Goal: Information Seeking & Learning: Learn about a topic

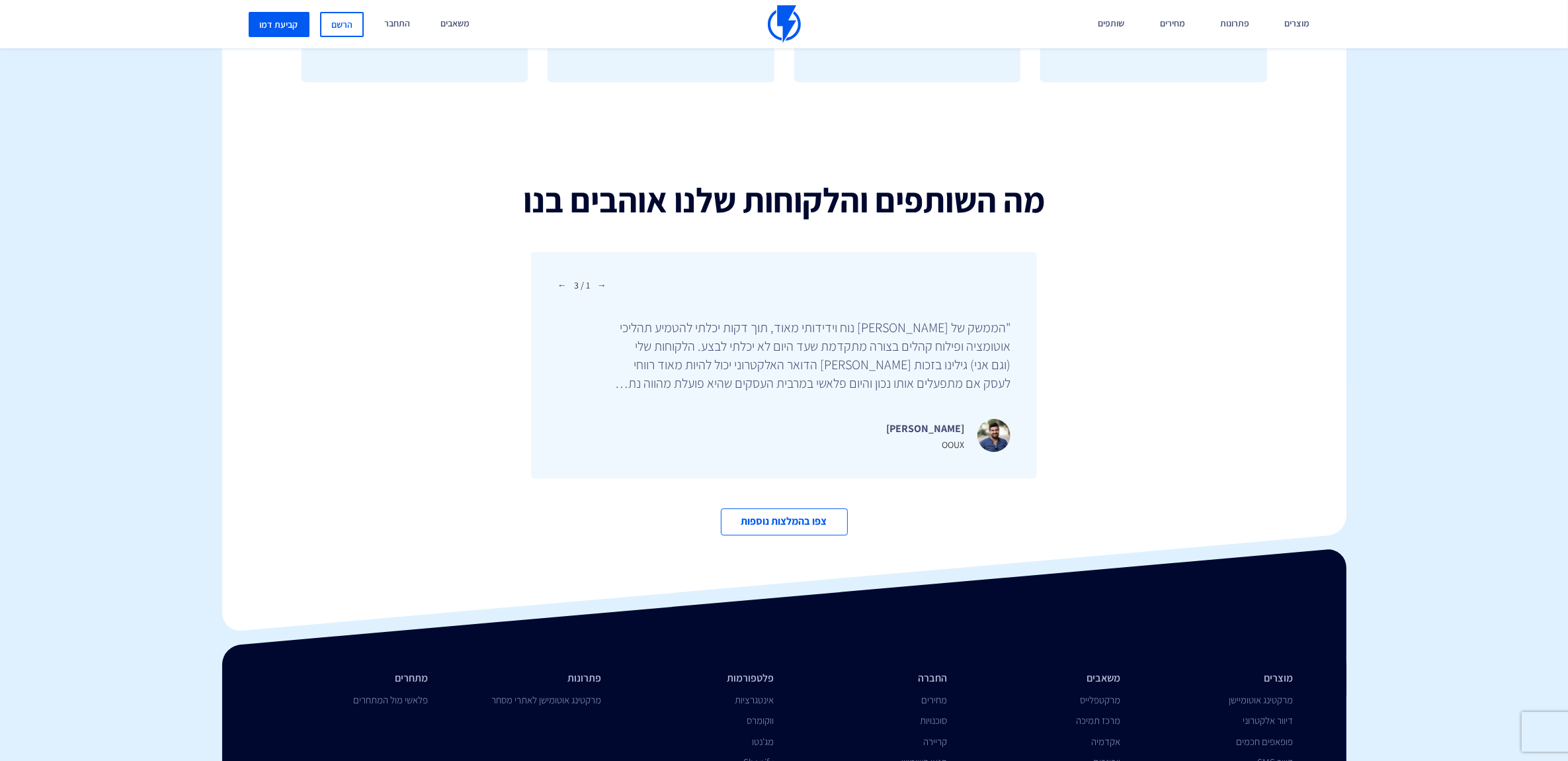
scroll to position [4497, 0]
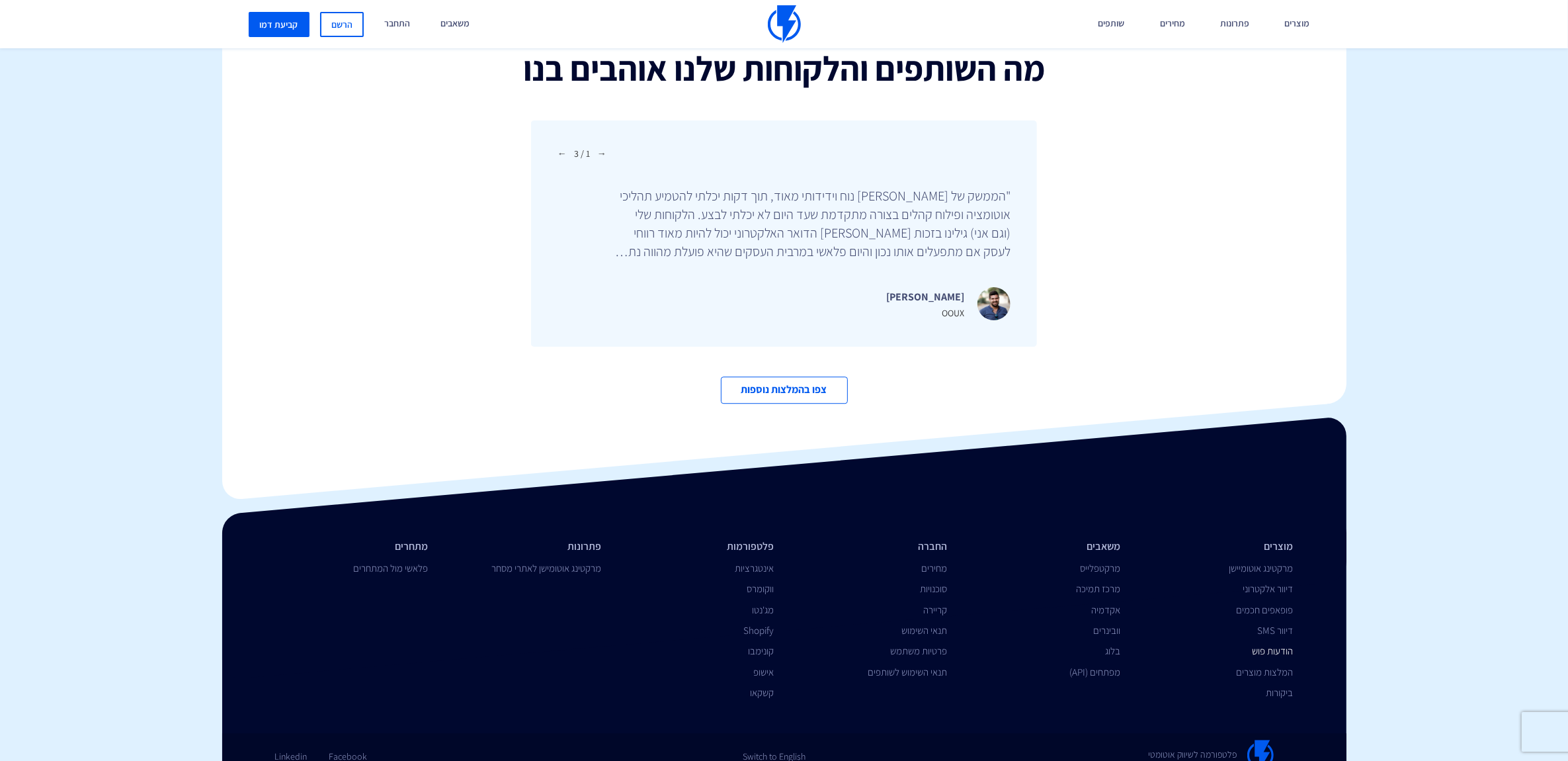
click at [1264, 645] on link "הודעות פוש" at bounding box center [1273, 651] width 41 height 13
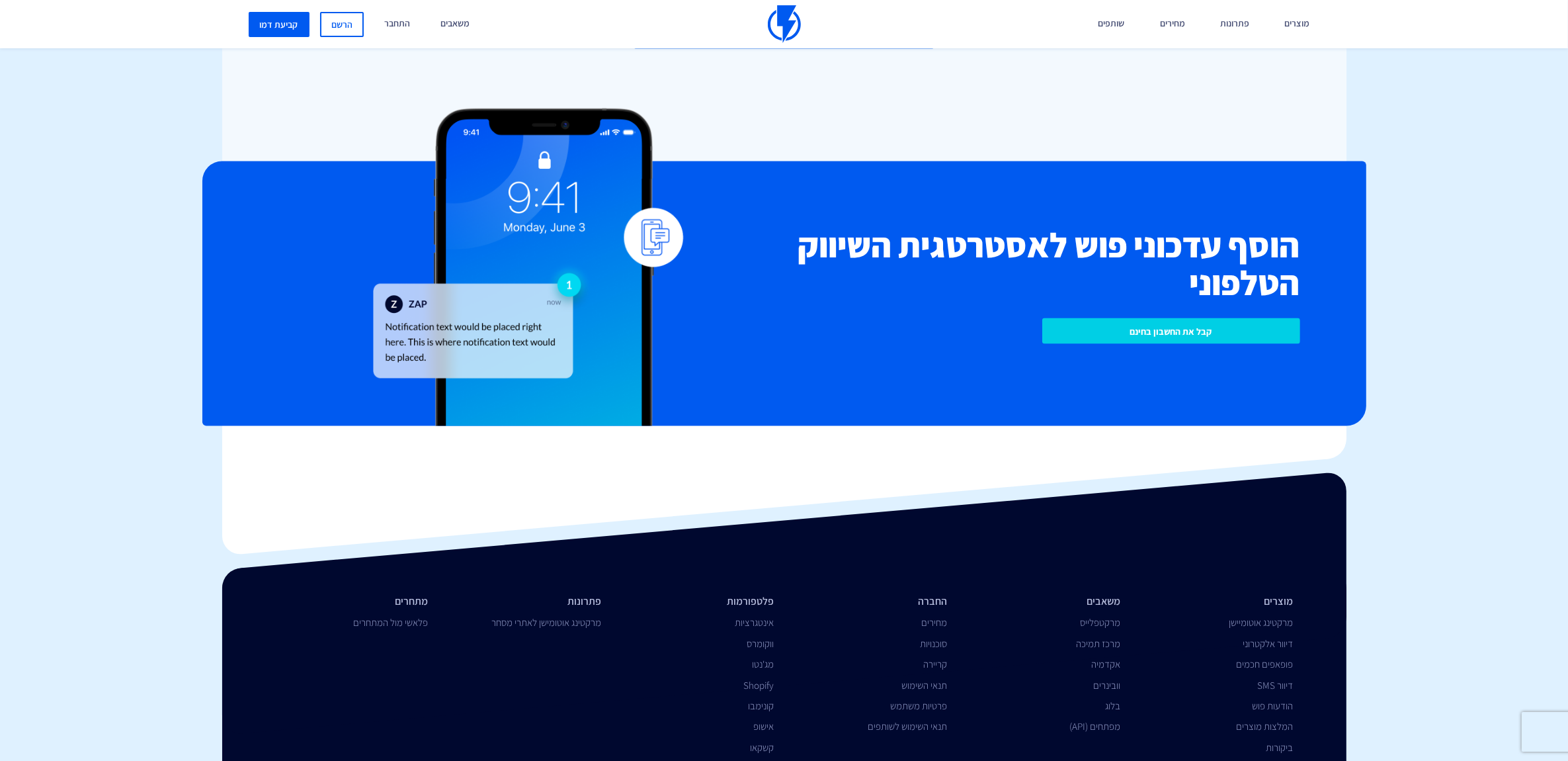
scroll to position [2843, 0]
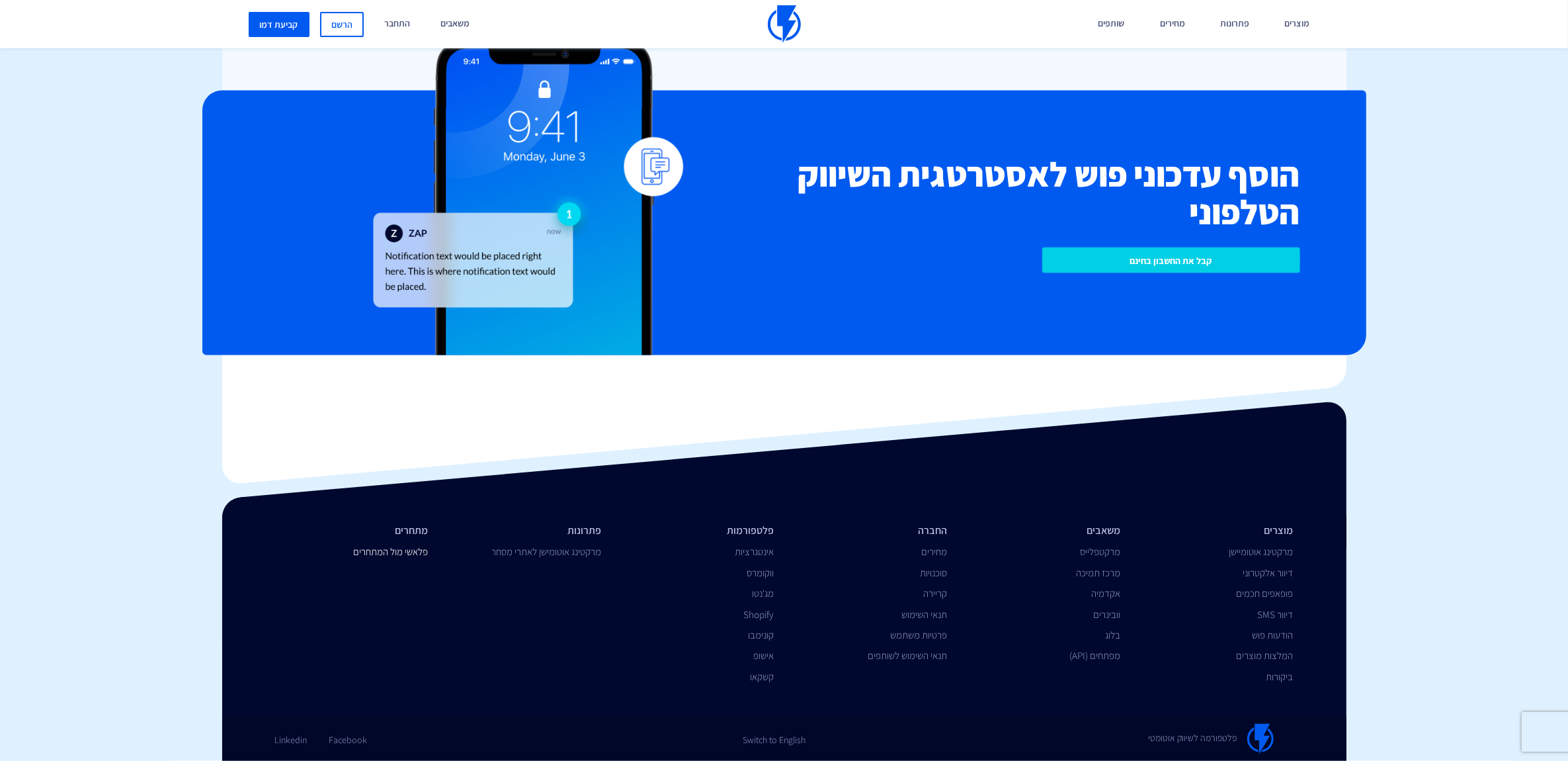
click at [402, 550] on link "פלאשי מול המתחרים" at bounding box center [390, 553] width 75 height 13
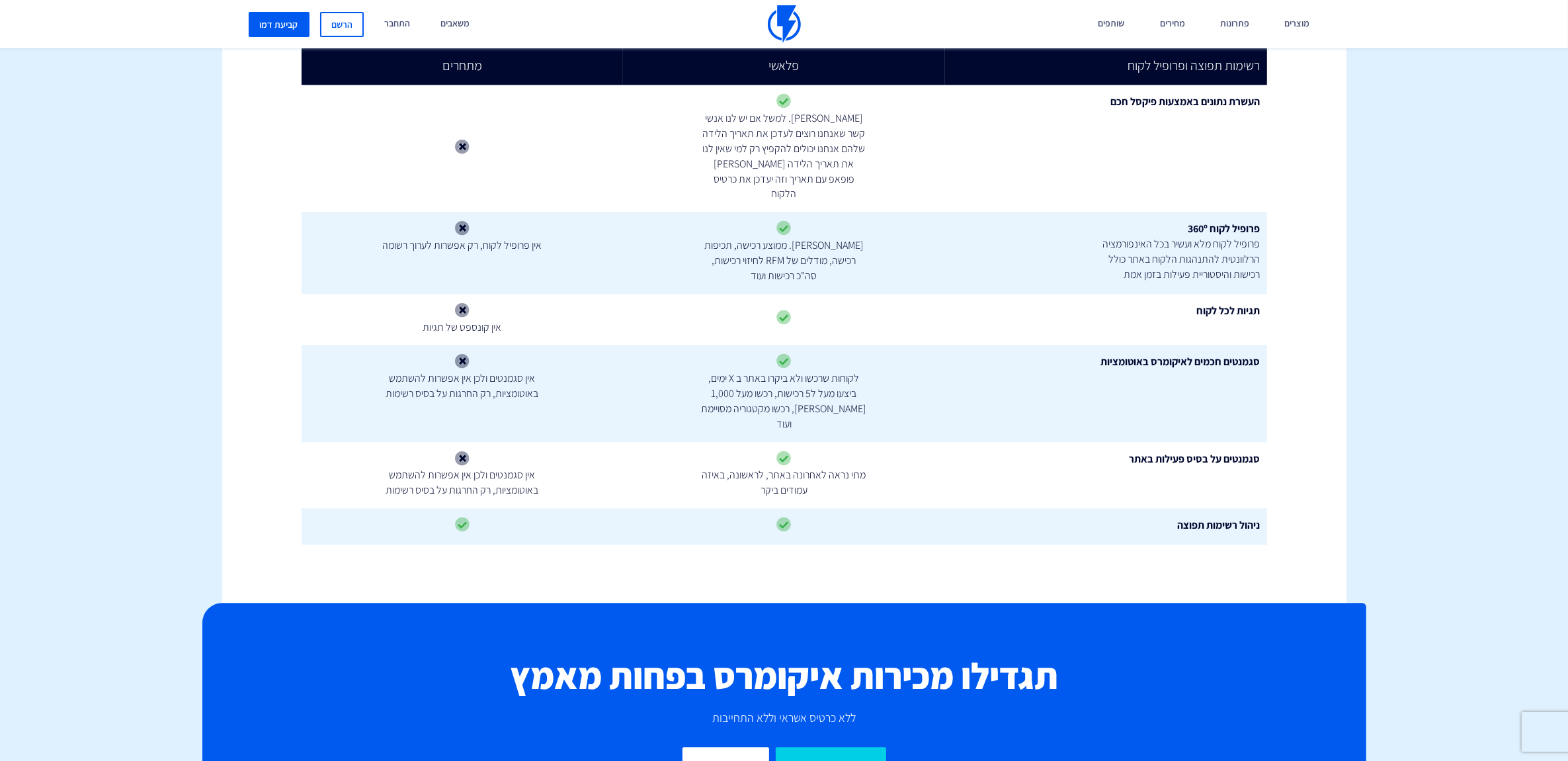
scroll to position [4150, 0]
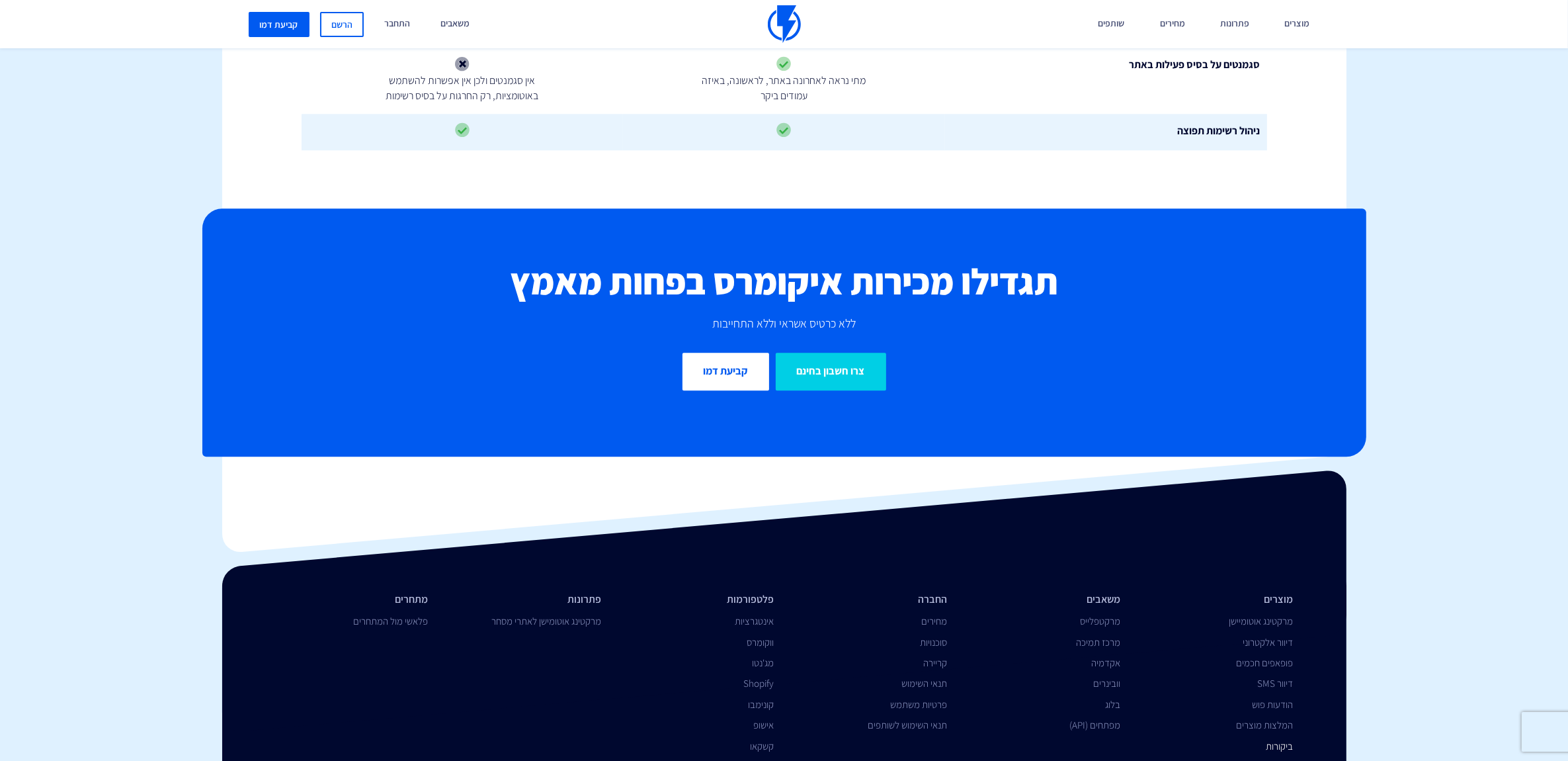
click at [1281, 740] on link "ביקורות" at bounding box center [1280, 746] width 27 height 13
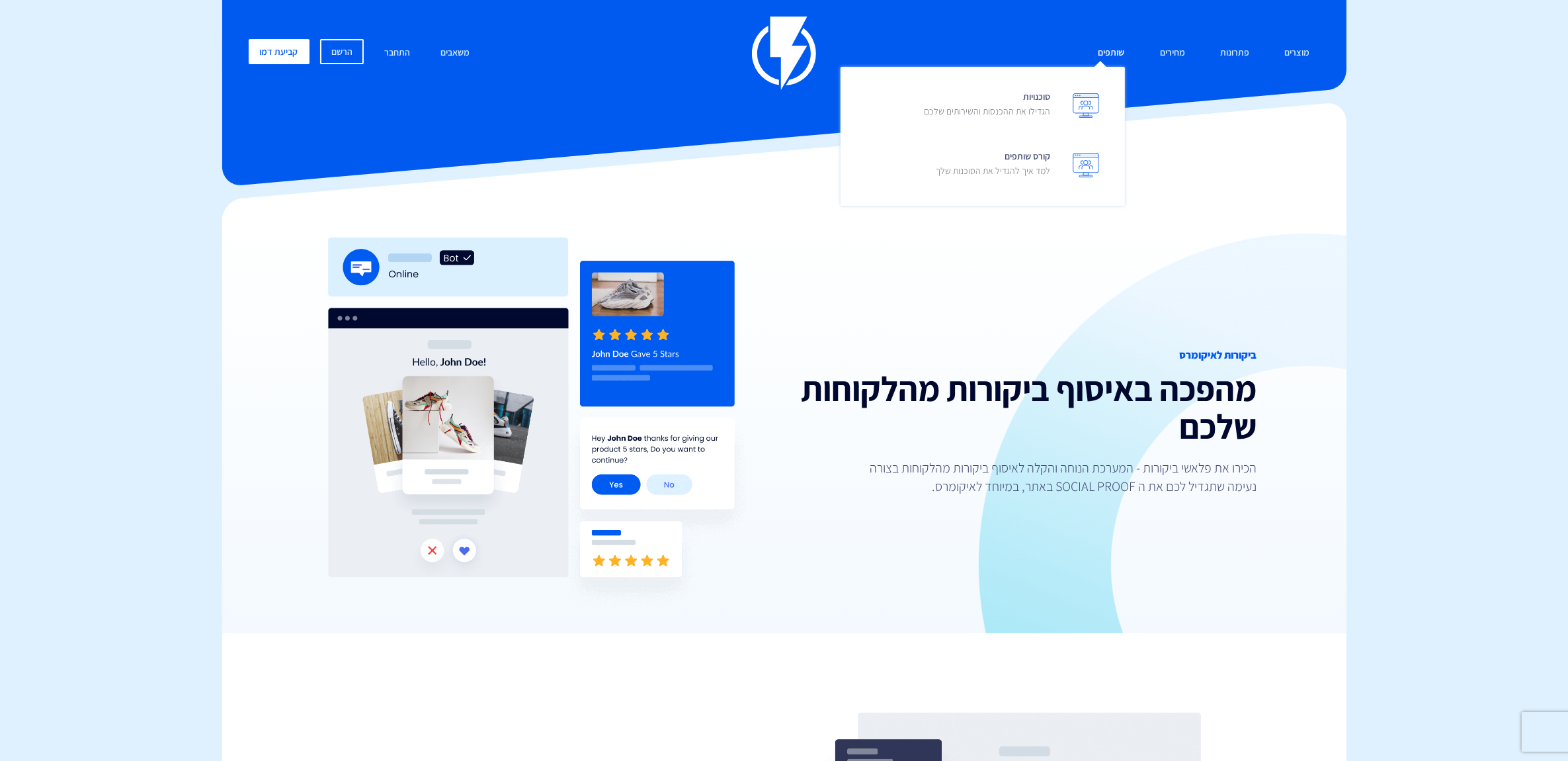
click at [1112, 55] on link "שותפים" at bounding box center [1111, 52] width 46 height 28
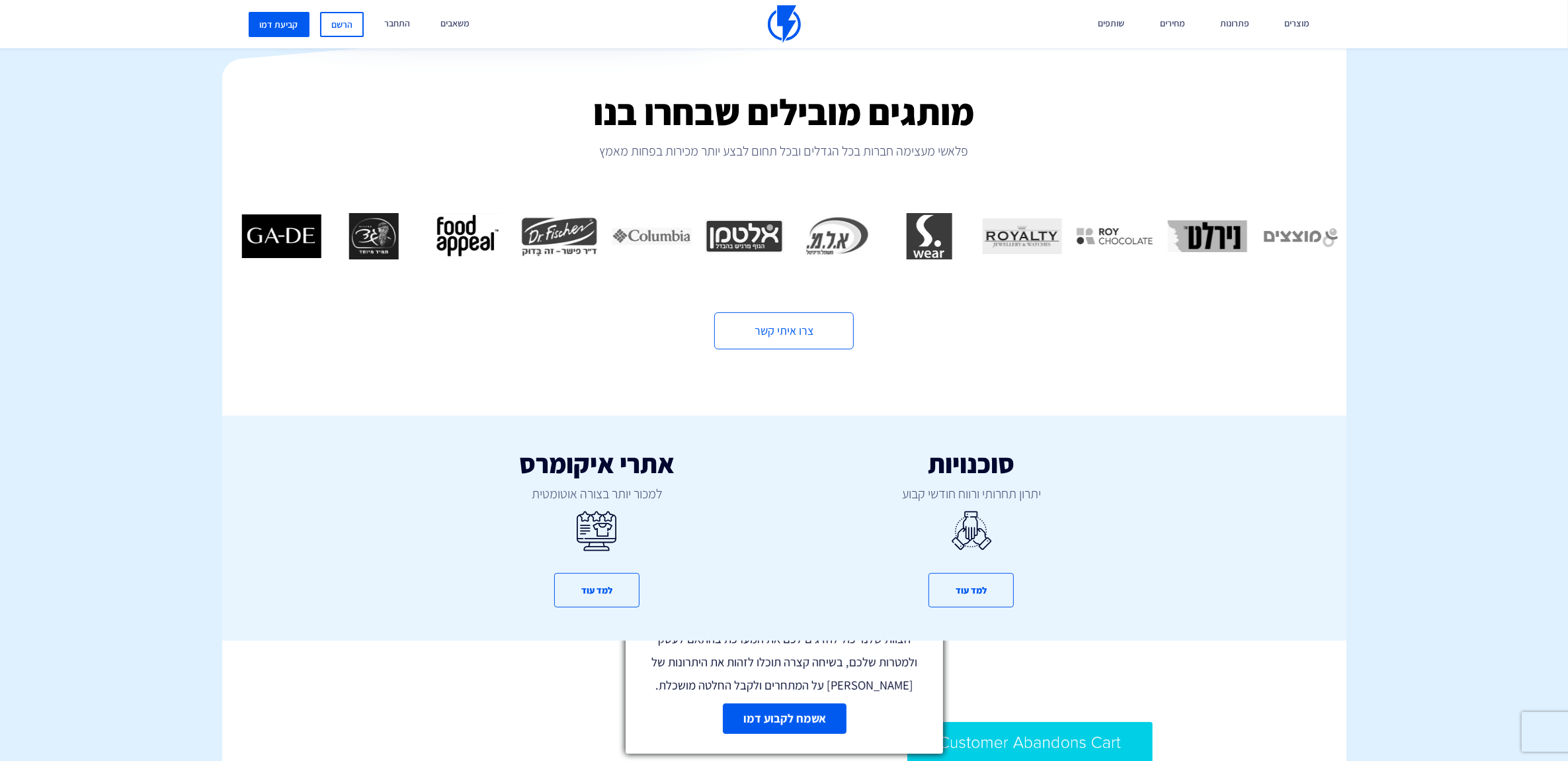
scroll to position [662, 0]
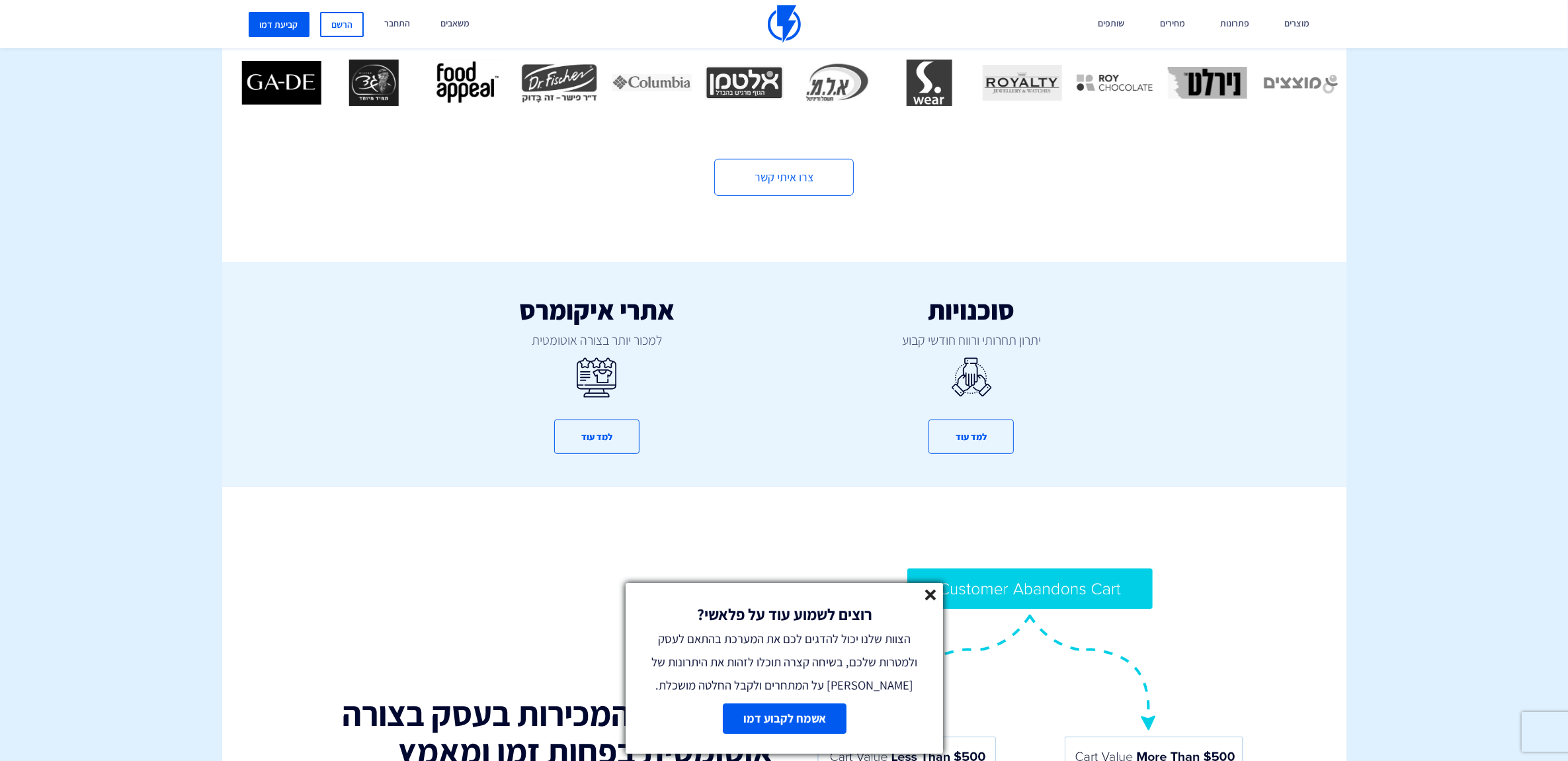
click at [934, 593] on icon at bounding box center [931, 596] width 11 height 11
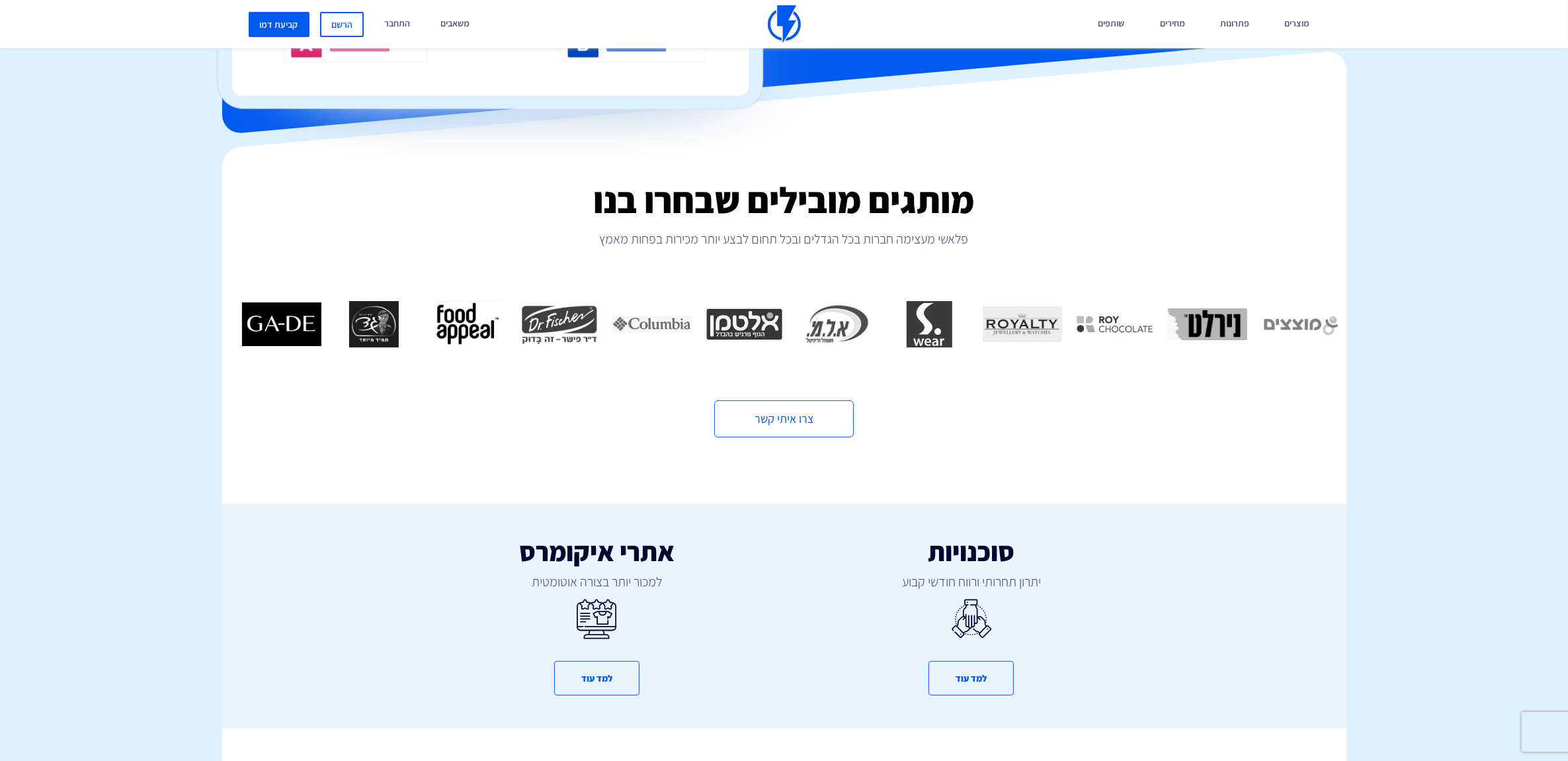
scroll to position [414, 0]
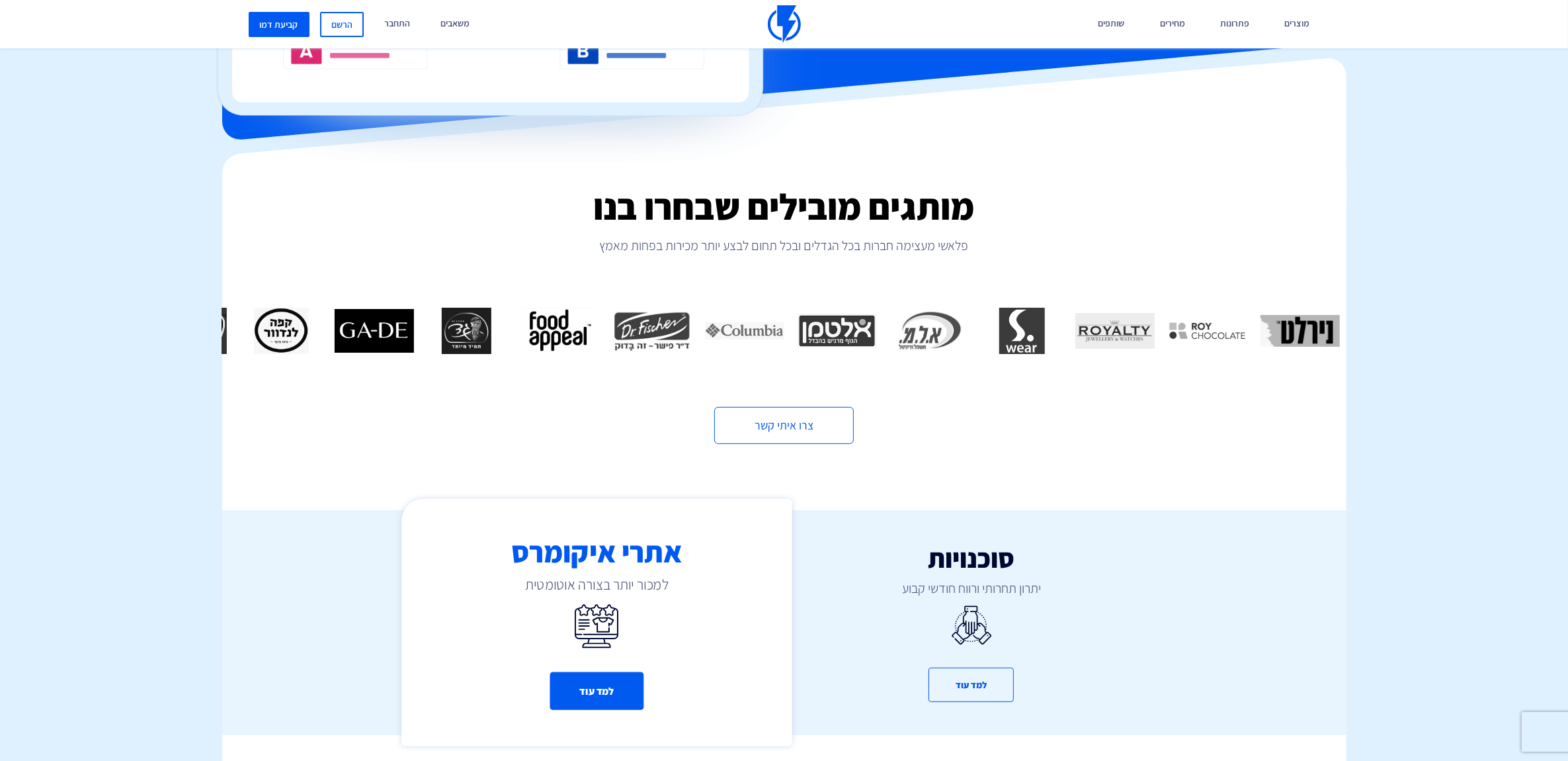
click at [633, 675] on button "למד עוד" at bounding box center [596, 691] width 94 height 38
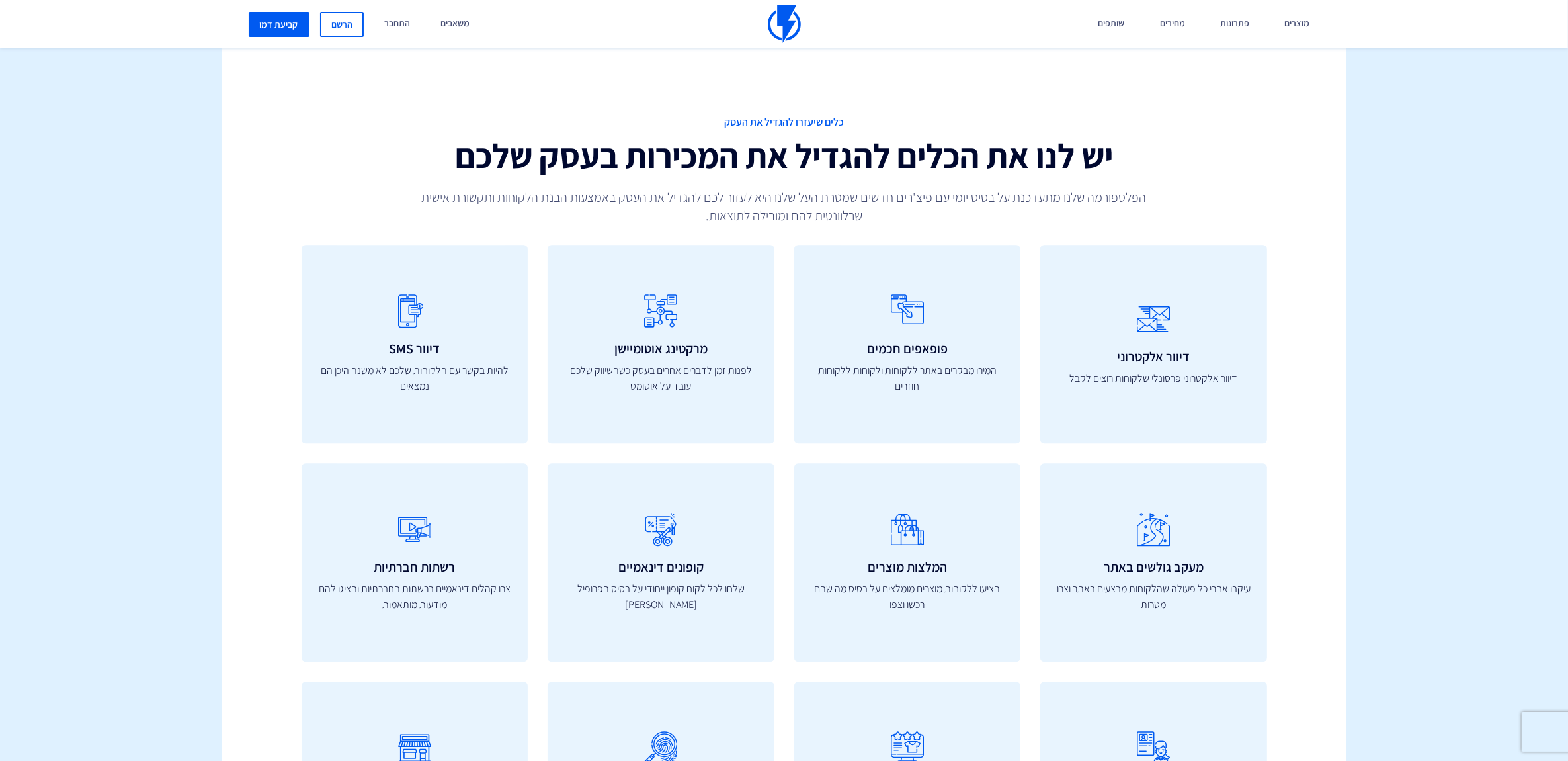
scroll to position [4467, 0]
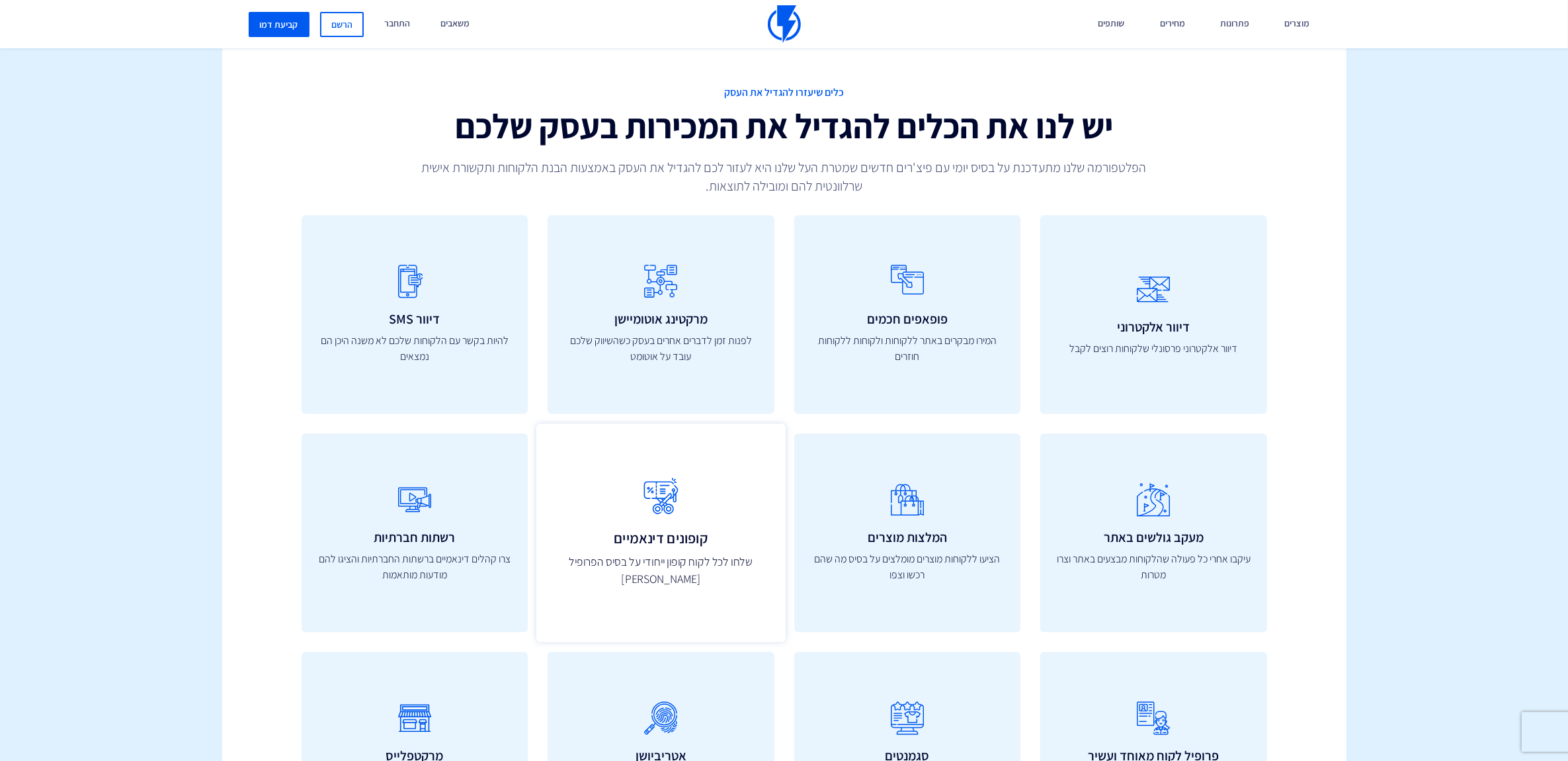
click at [663, 500] on icon at bounding box center [661, 496] width 220 height 52
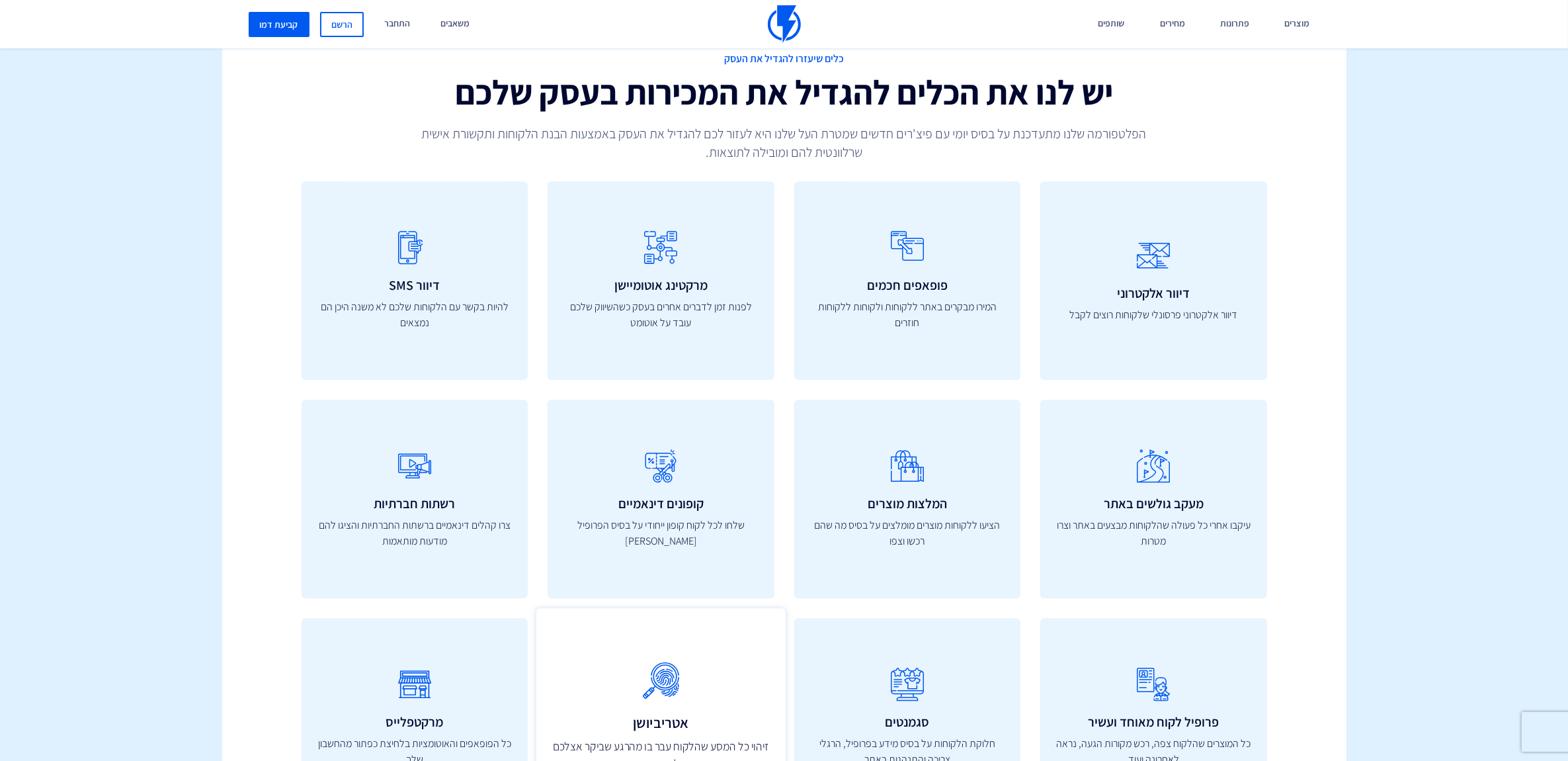
scroll to position [4749, 0]
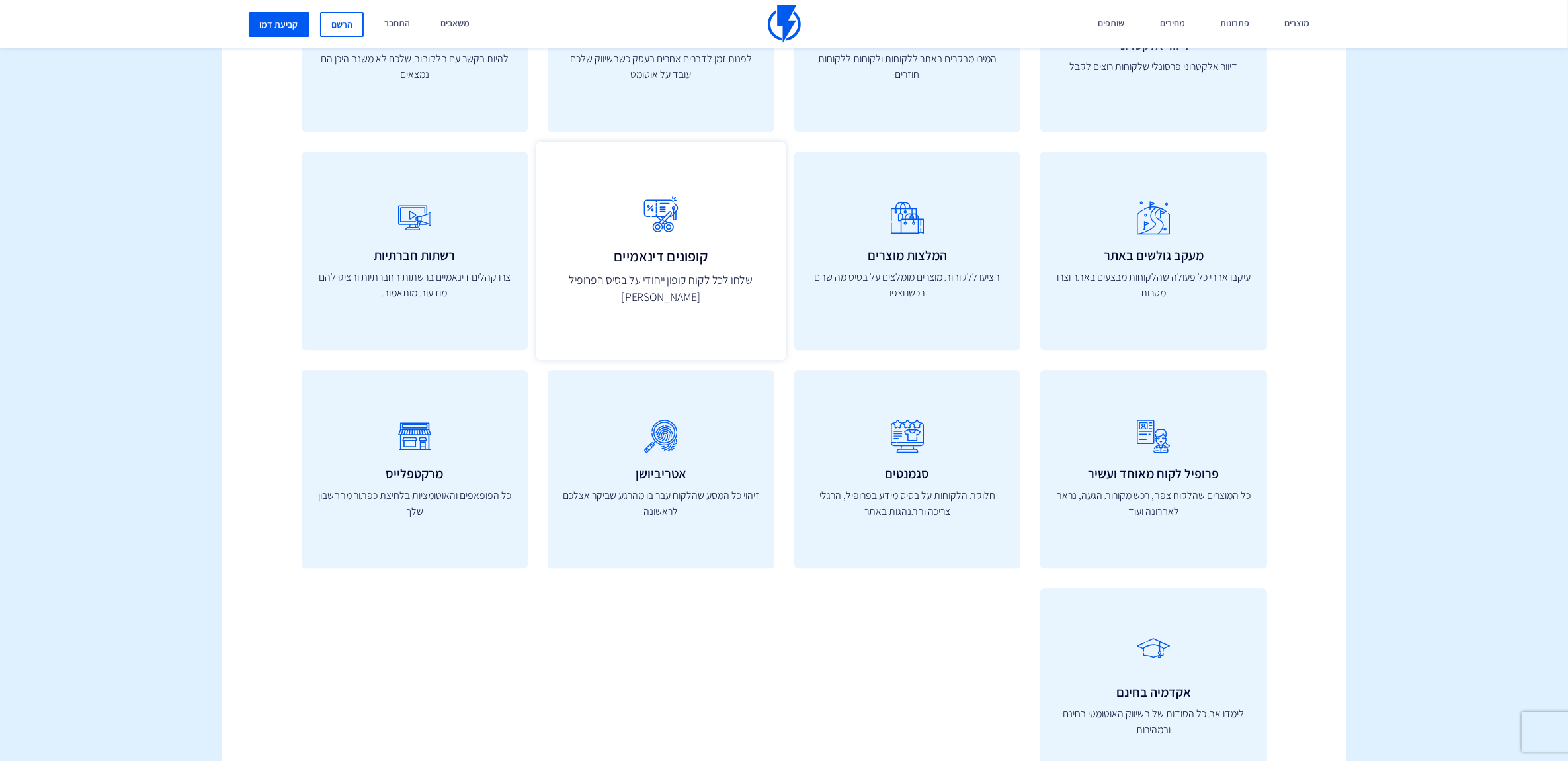
click at [653, 217] on icon at bounding box center [661, 215] width 220 height 52
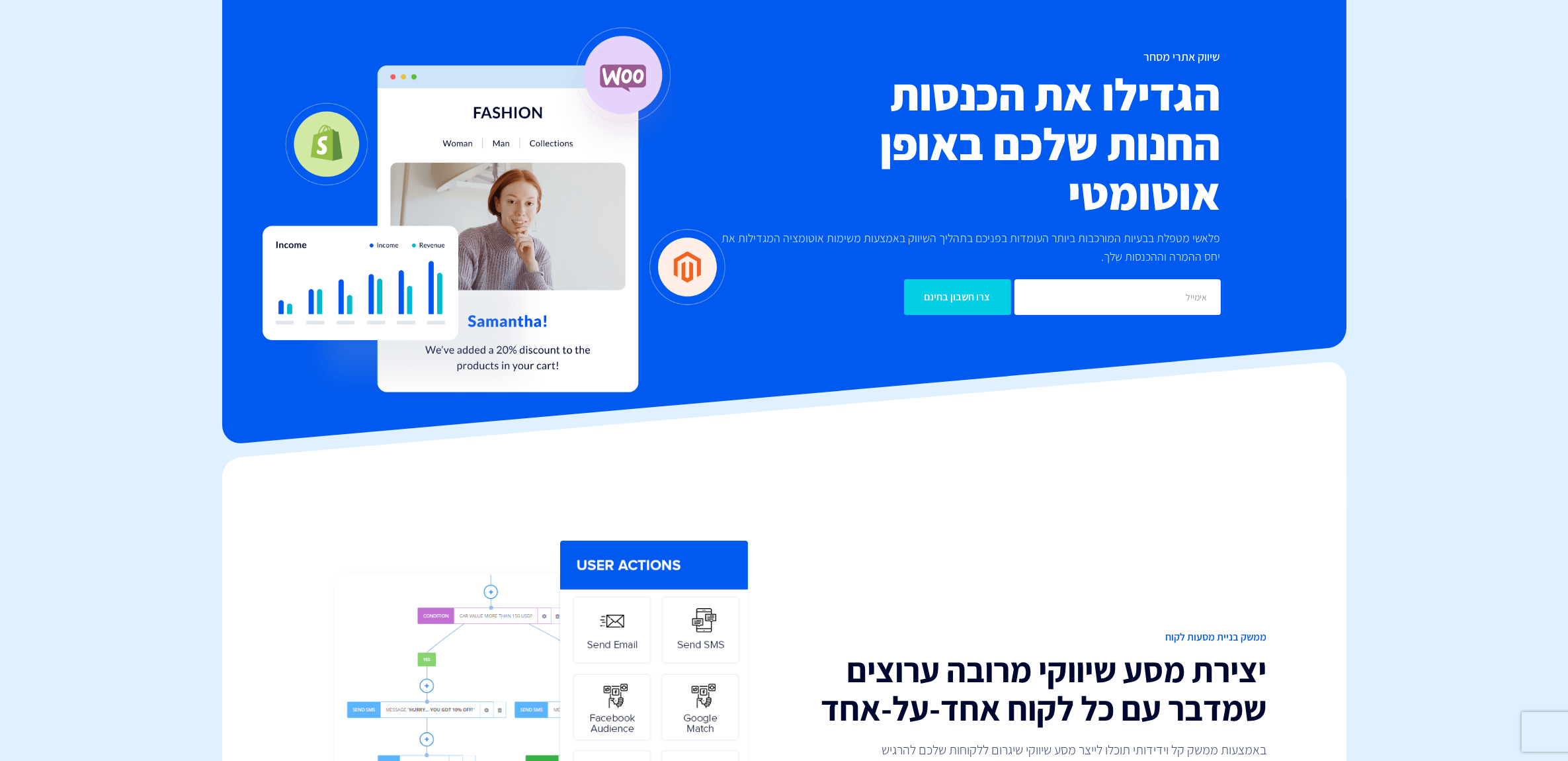
scroll to position [0, 0]
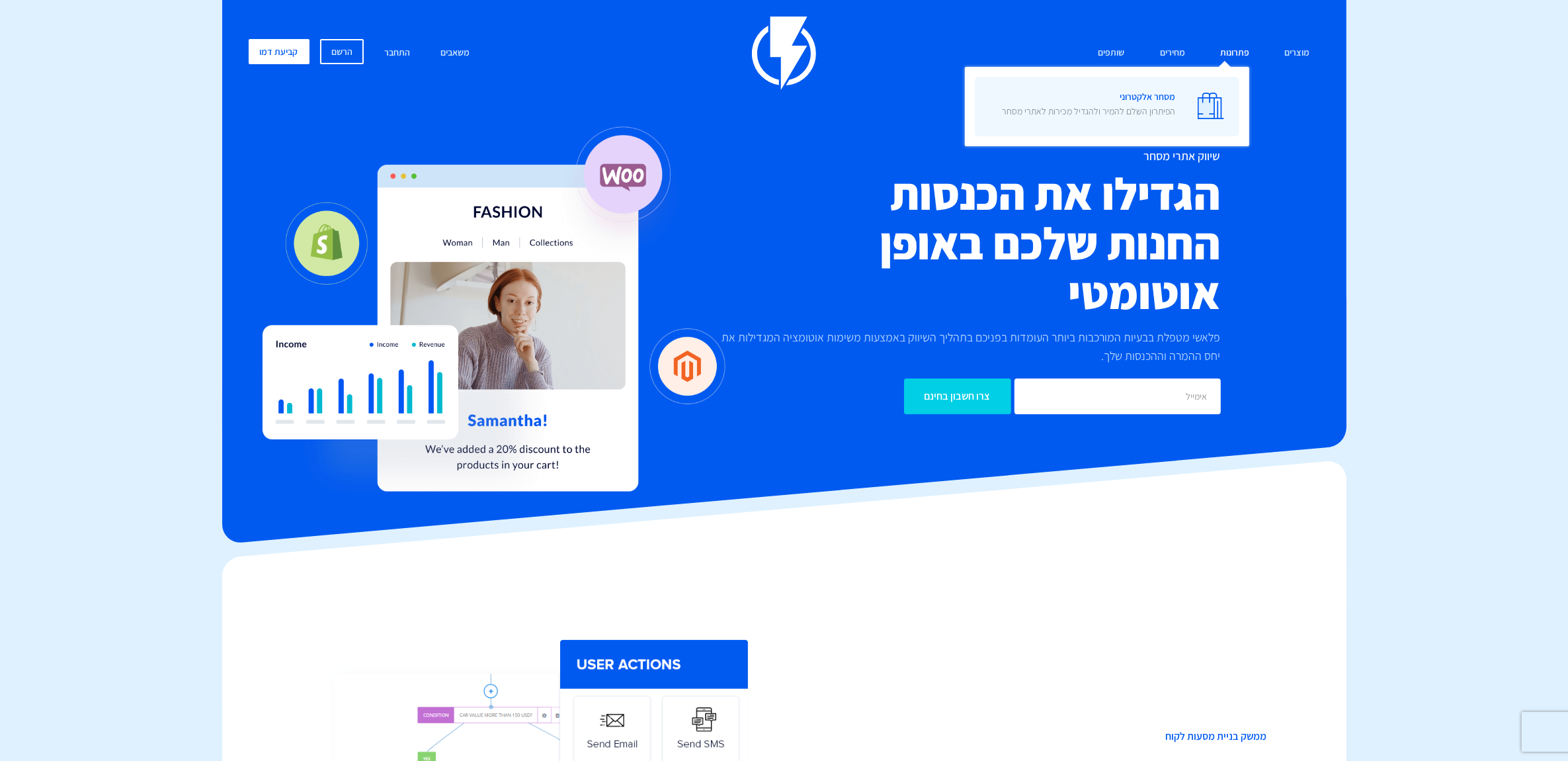
click at [1145, 106] on p "הפיתרון השלם להמיר ולהגדיל מכירות לאתרי מסחר" at bounding box center [1088, 111] width 173 height 13
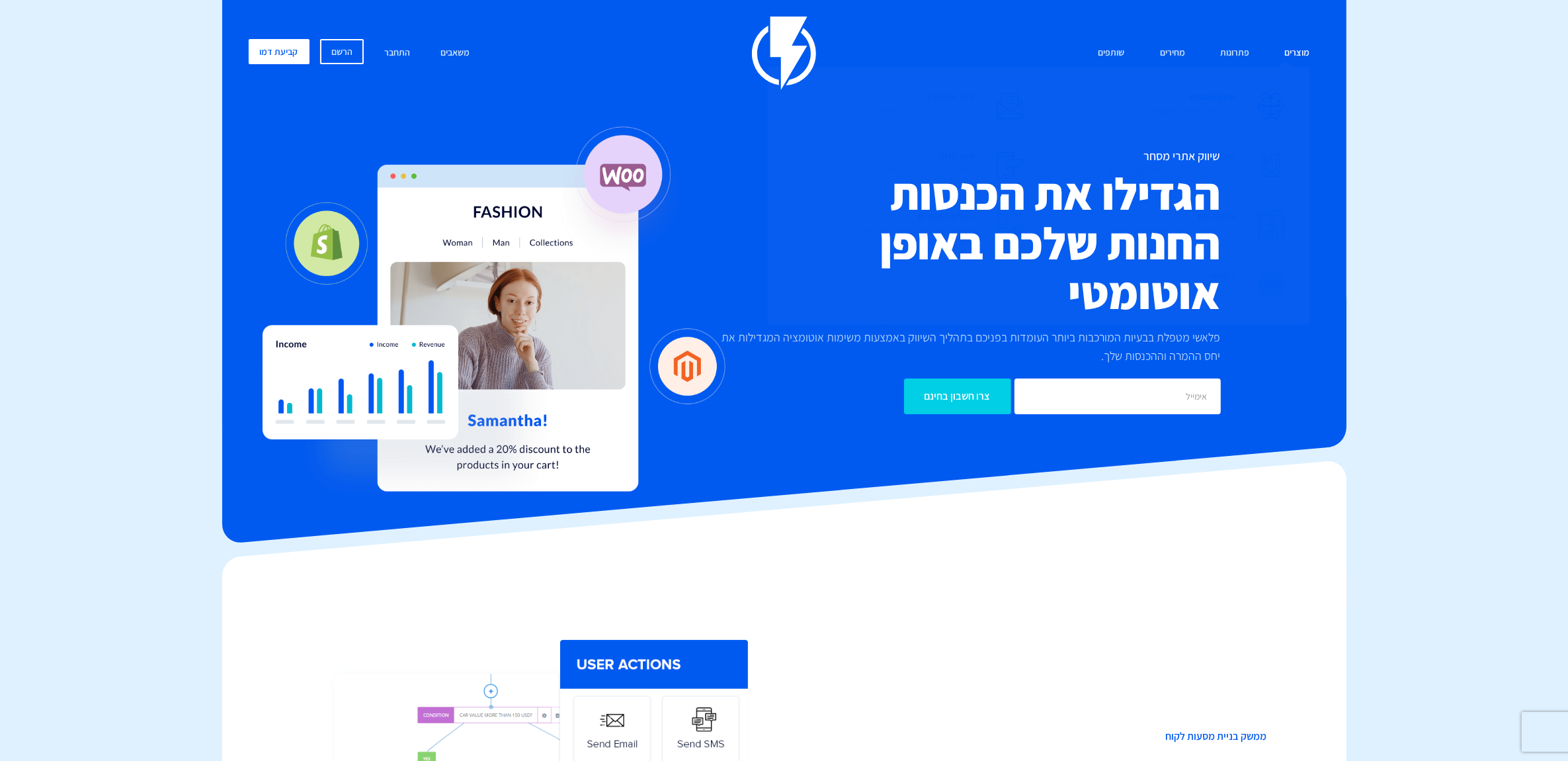
click at [1171, 107] on p "הפכו את השיווק לאוטומטי" at bounding box center [1192, 111] width 86 height 13
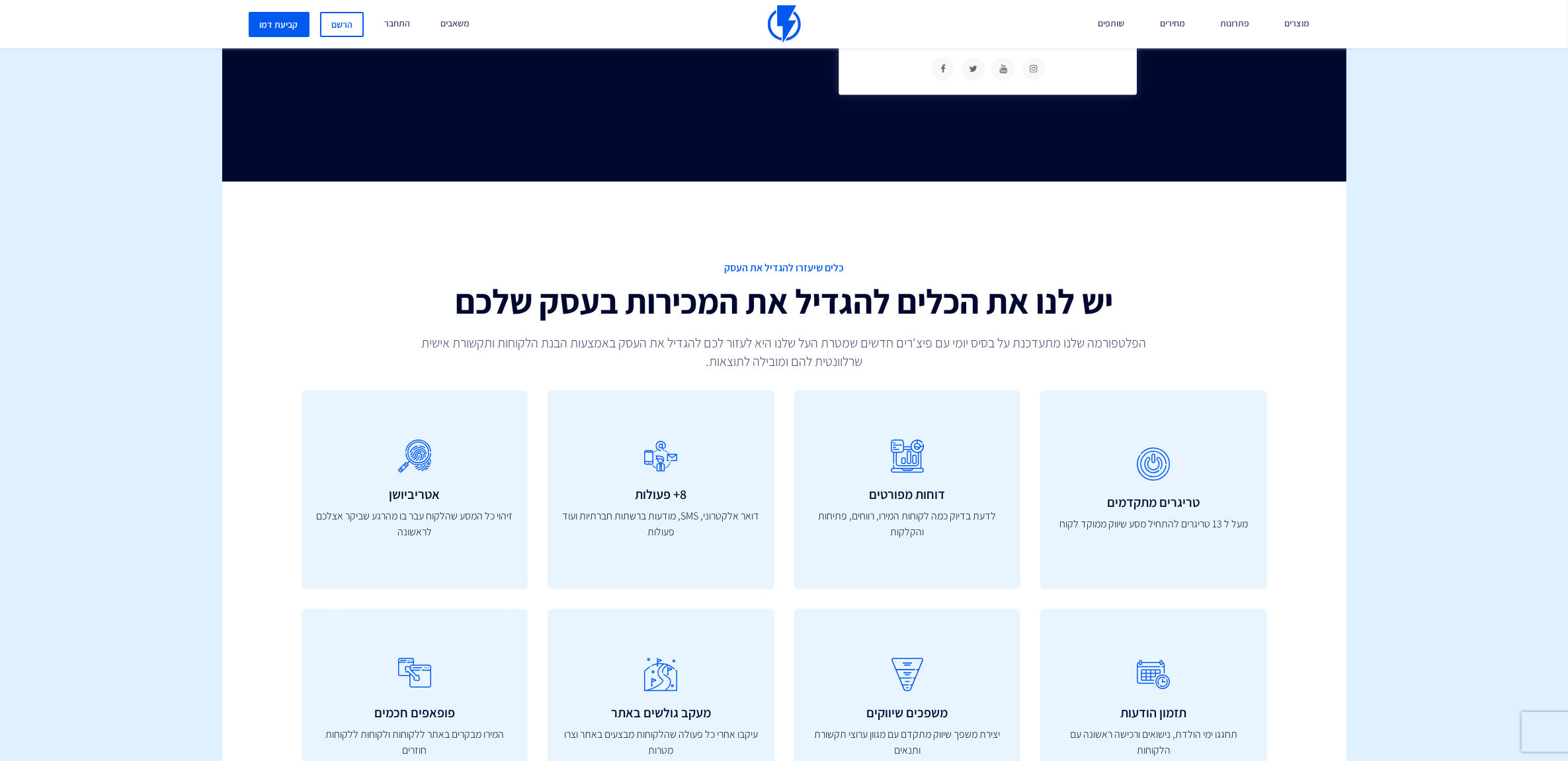
scroll to position [4136, 0]
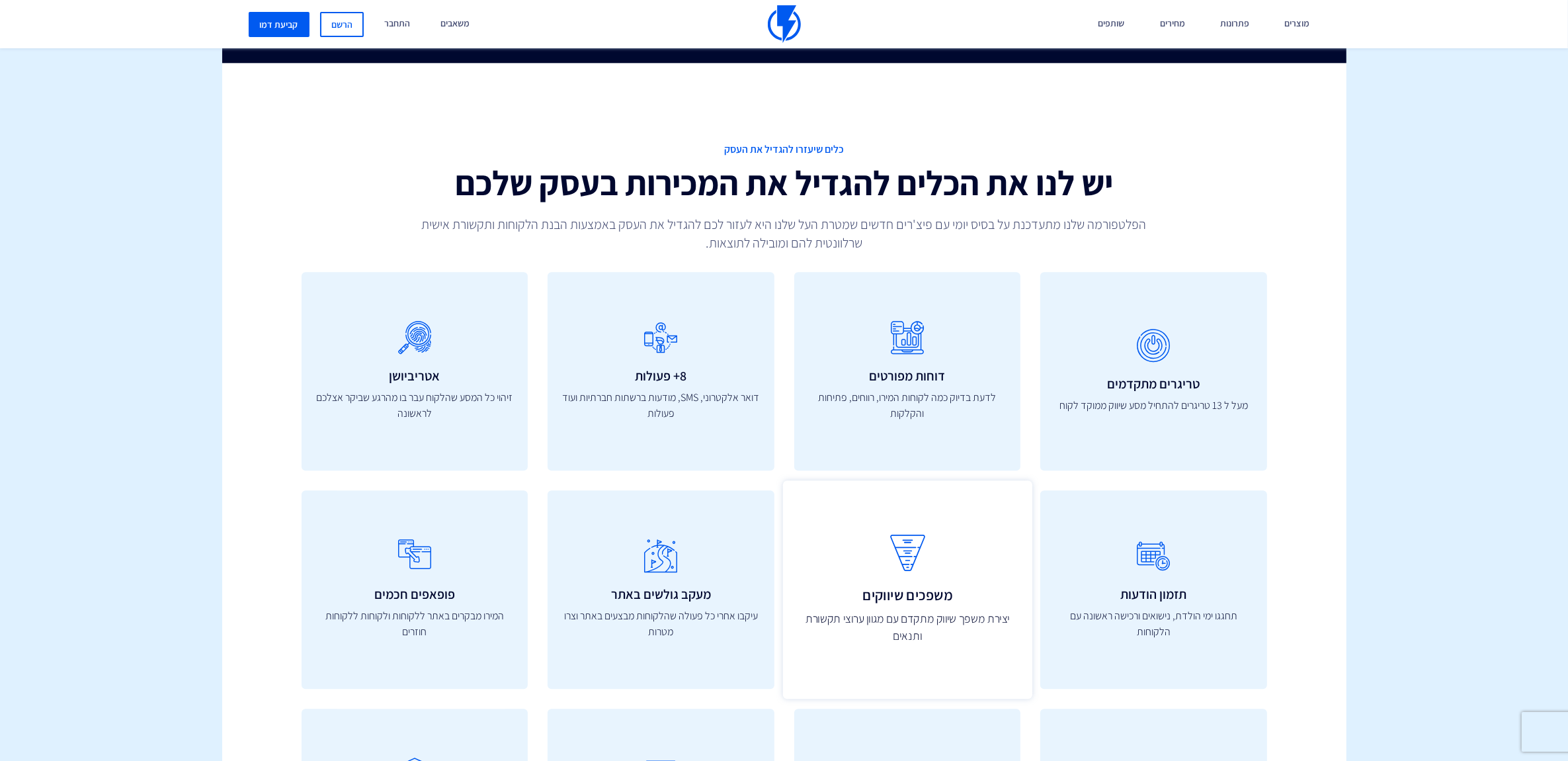
click at [917, 546] on icon at bounding box center [907, 554] width 220 height 52
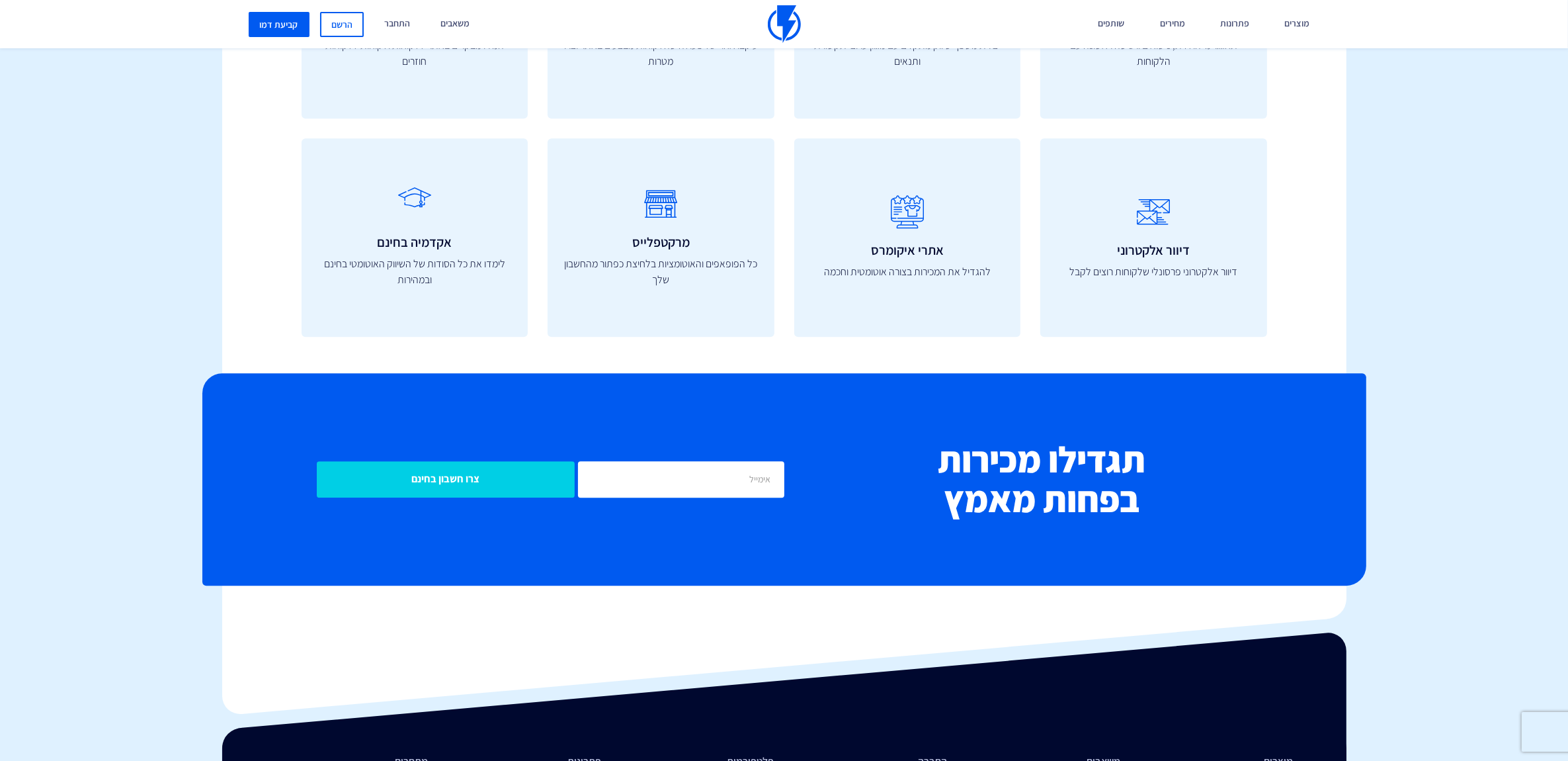
scroll to position [4937, 0]
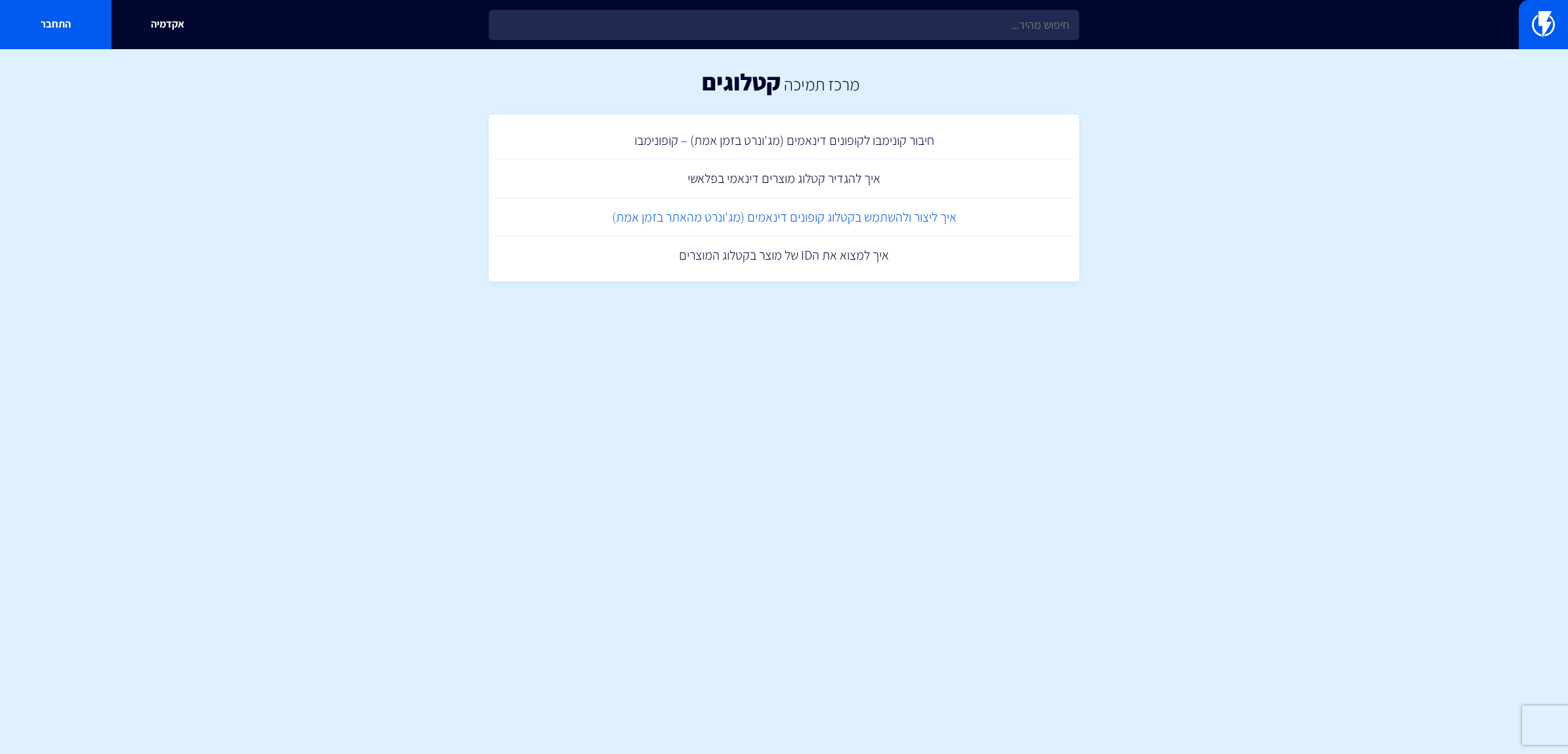
click at [767, 205] on link "איך ליצור ולהשתמש בקטלוג קופונים דינאמים (מג'ונרט מהאתר בזמן אמת)" at bounding box center [784, 217] width 578 height 38
click at [751, 188] on link "איך להגדיר קטלוג מוצרים דינאמי בפלאשי" at bounding box center [784, 178] width 578 height 38
click at [704, 132] on link "חיבור קונימבו לקופונים דינאמים (מג'ונרט בזמן אמת) – קופונימבו" at bounding box center [784, 141] width 578 height 38
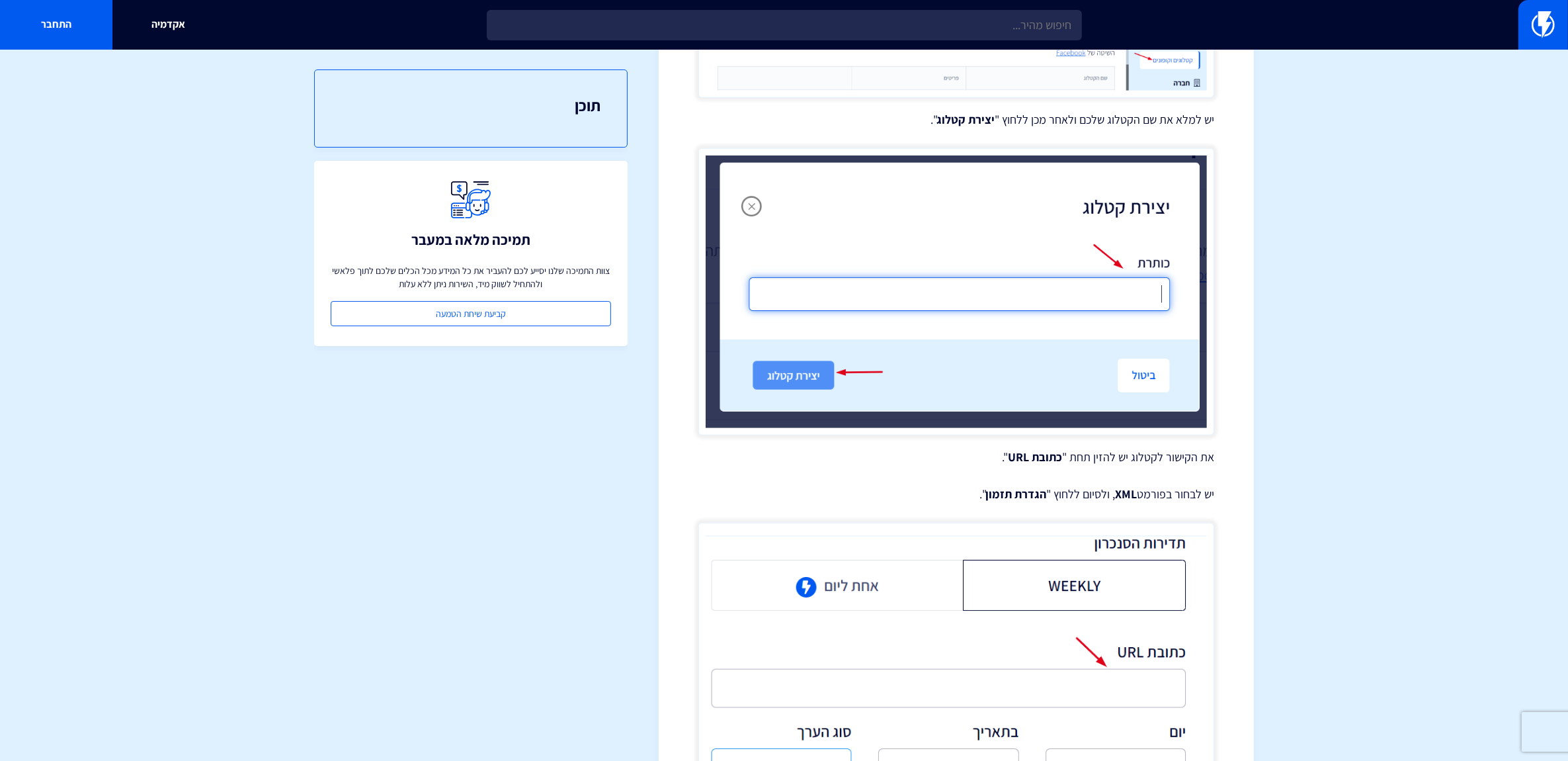
scroll to position [813, 0]
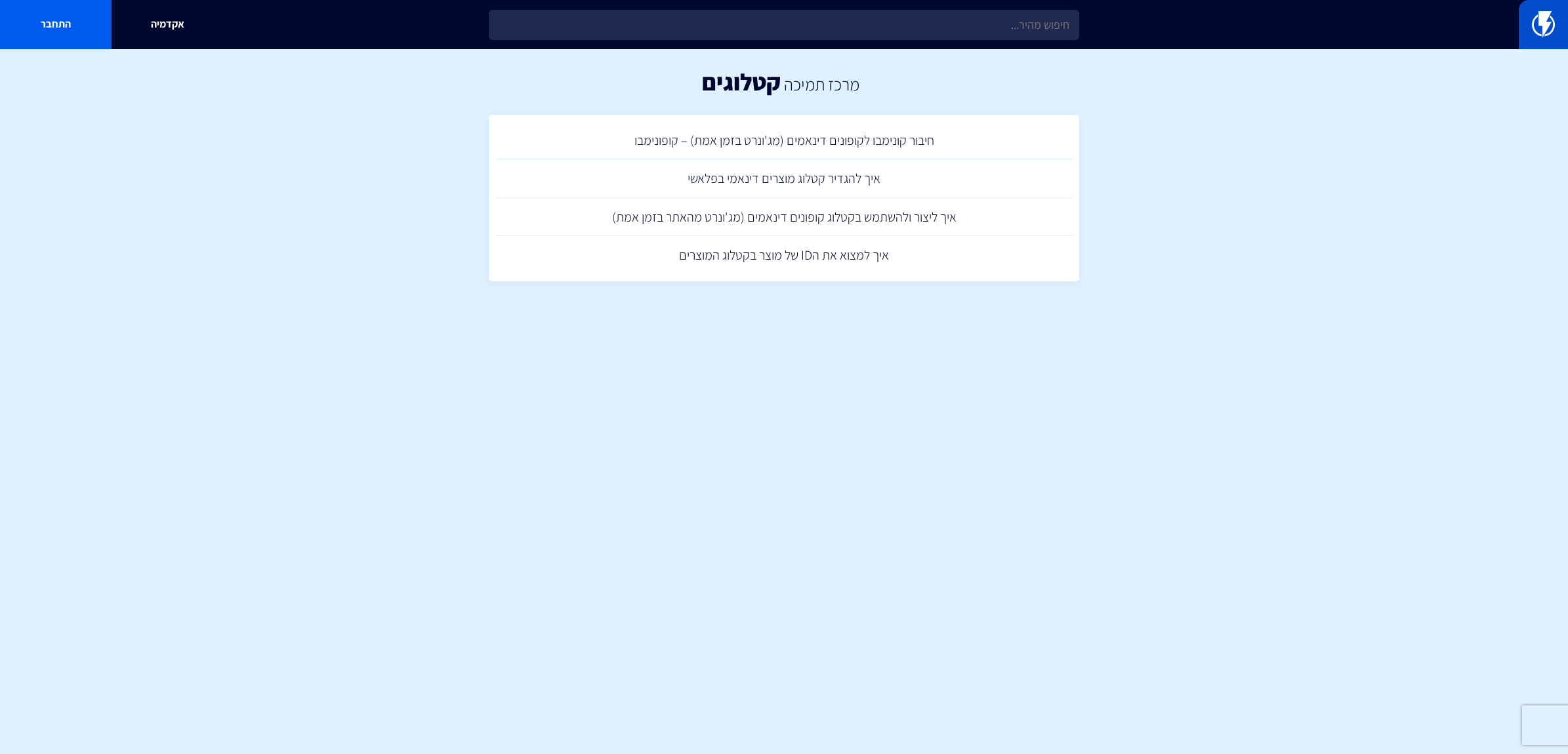
click at [1536, 27] on img at bounding box center [1543, 24] width 23 height 26
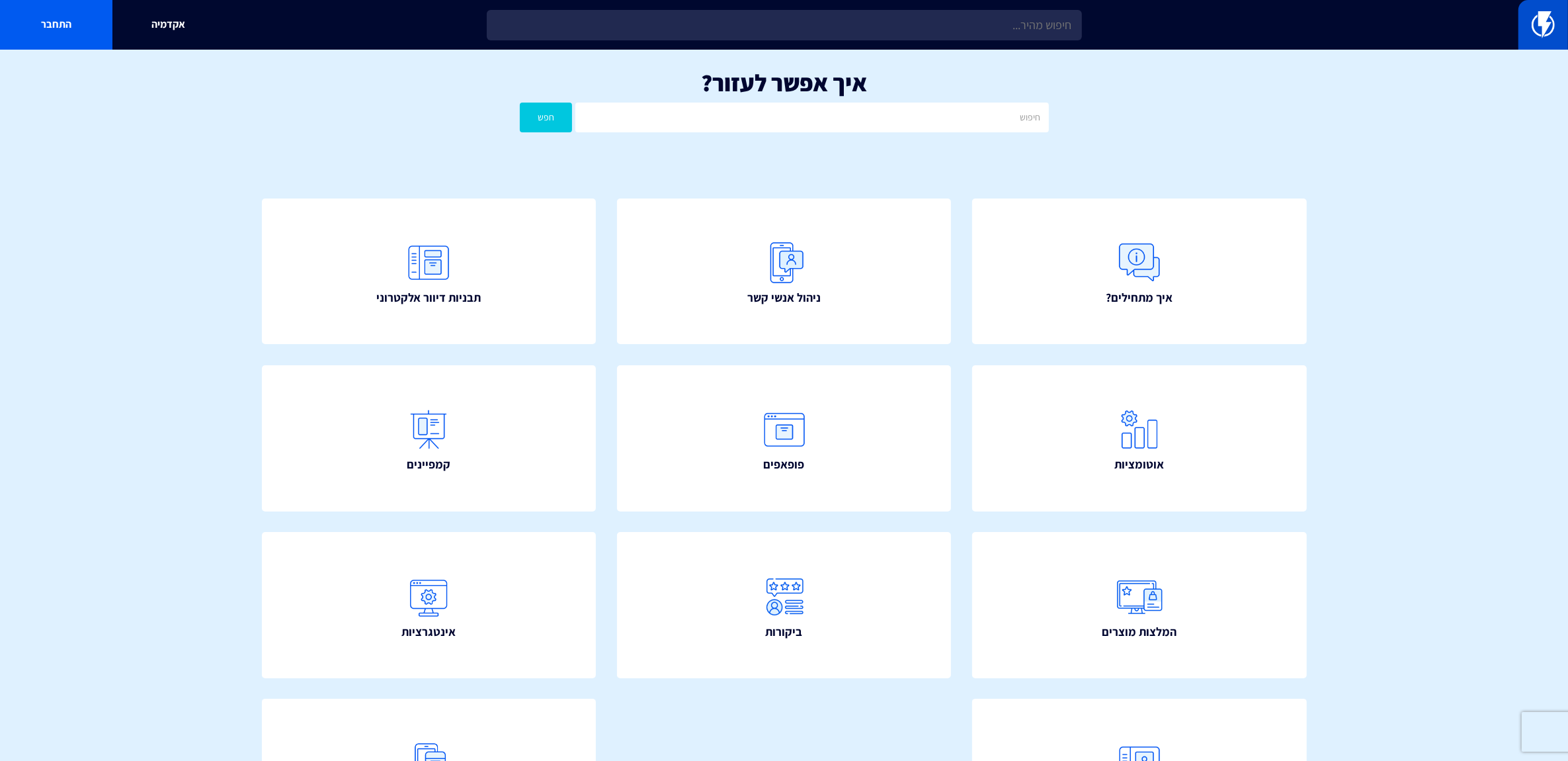
click at [1560, 23] on link at bounding box center [1544, 25] width 50 height 50
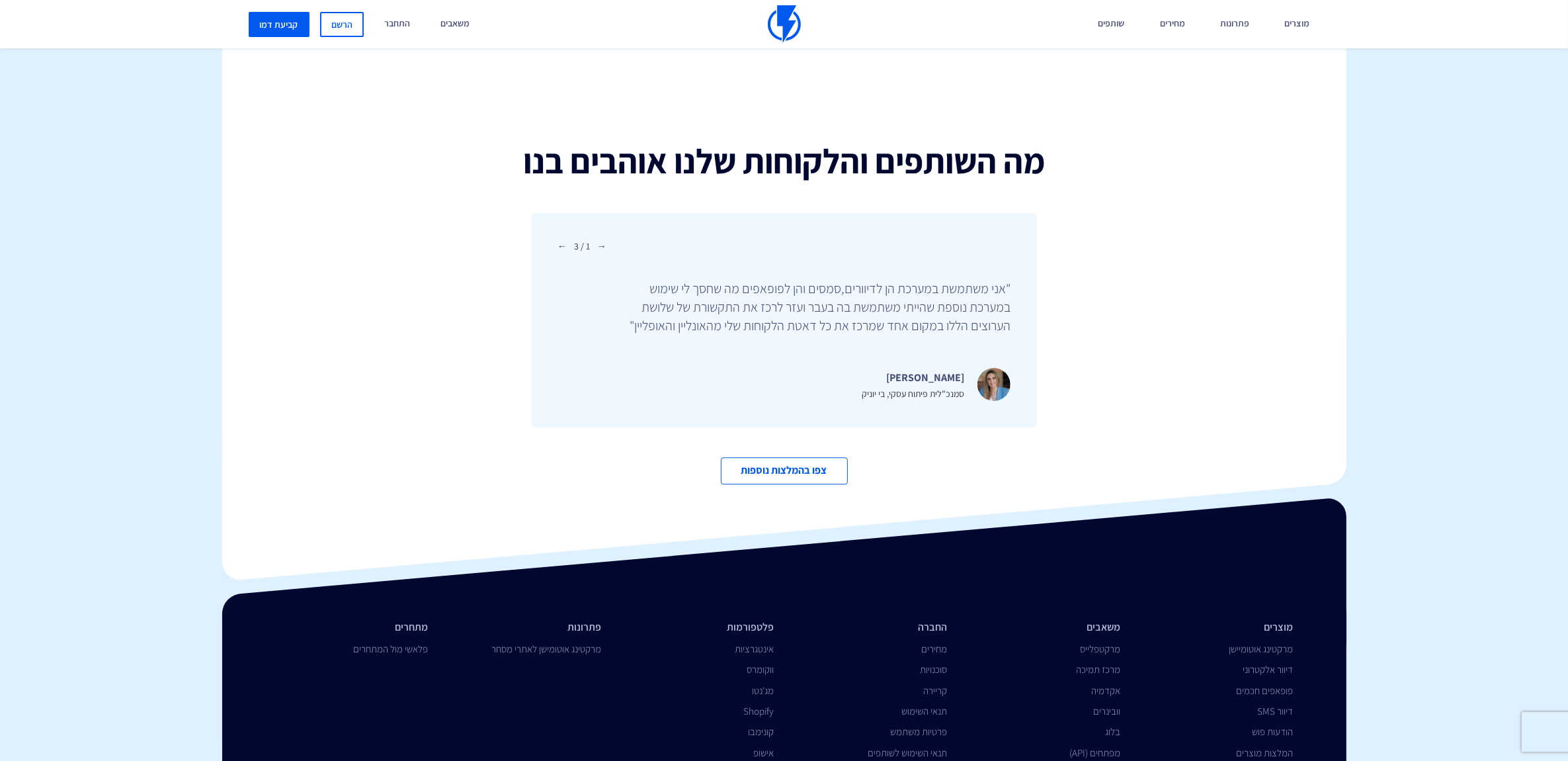
scroll to position [4485, 0]
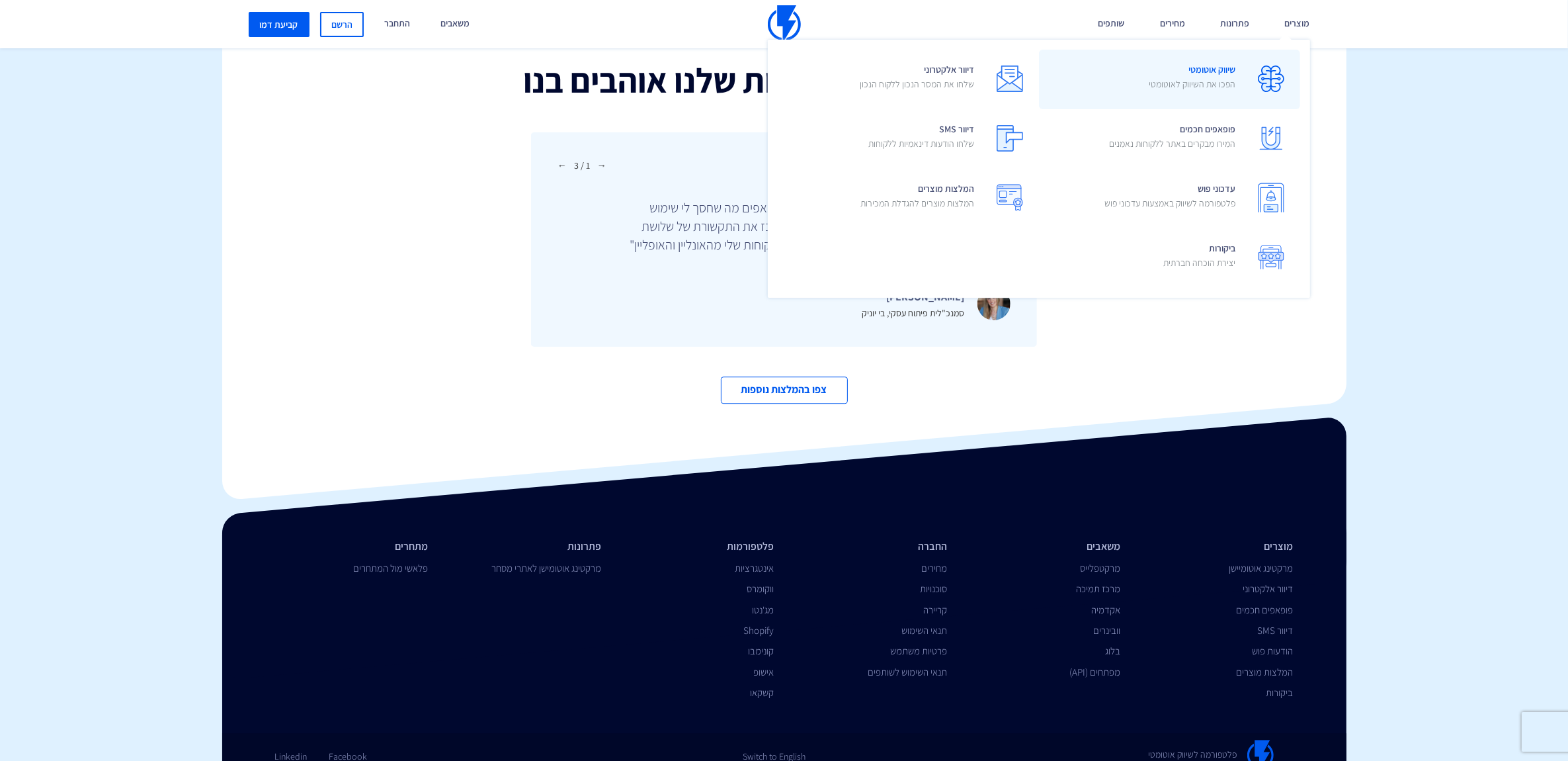
click at [1224, 96] on span "שיווק אוטומטי הפכו את השיווק לאוטומטי" at bounding box center [1192, 78] width 86 height 38
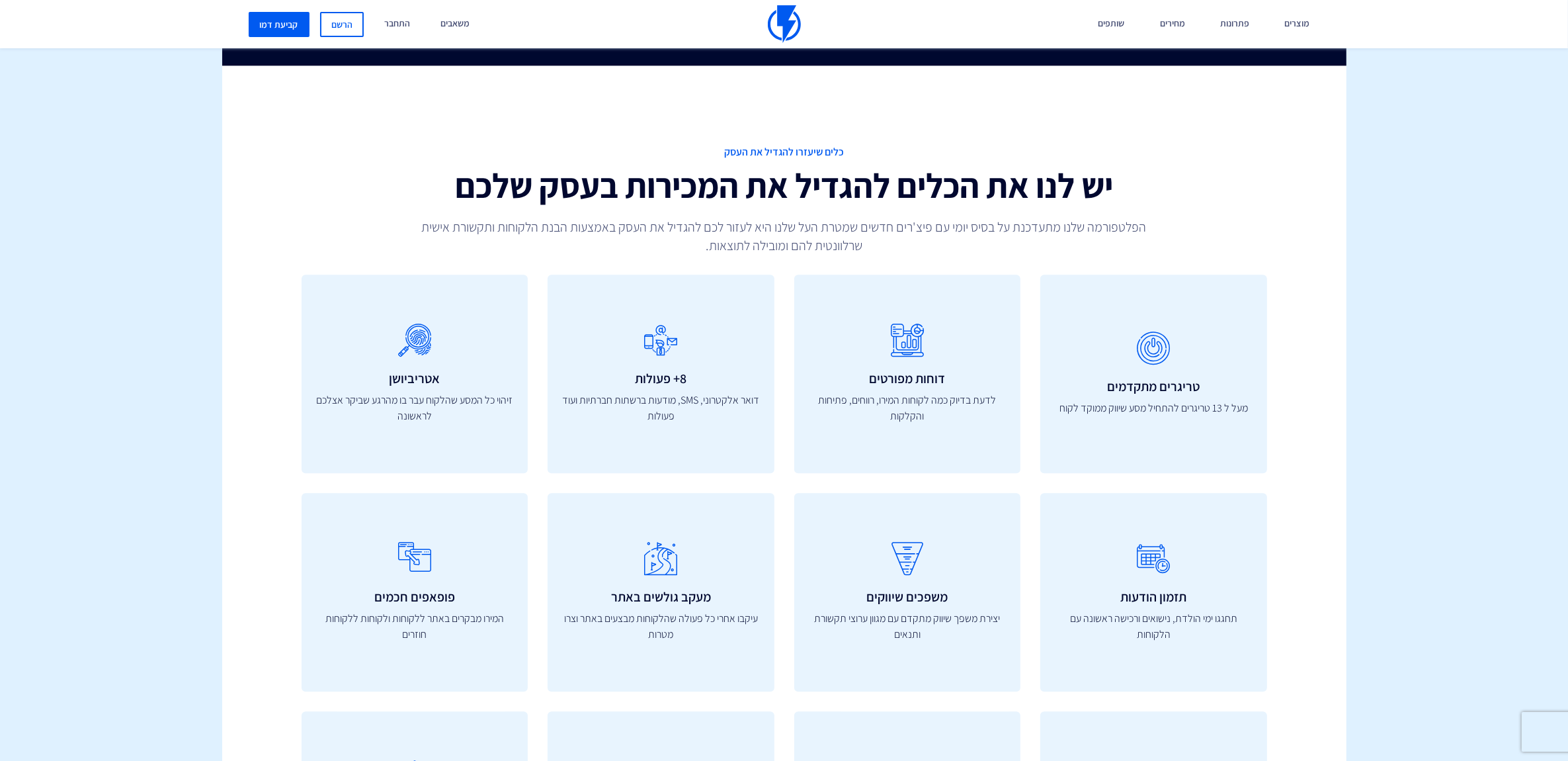
scroll to position [4384, 0]
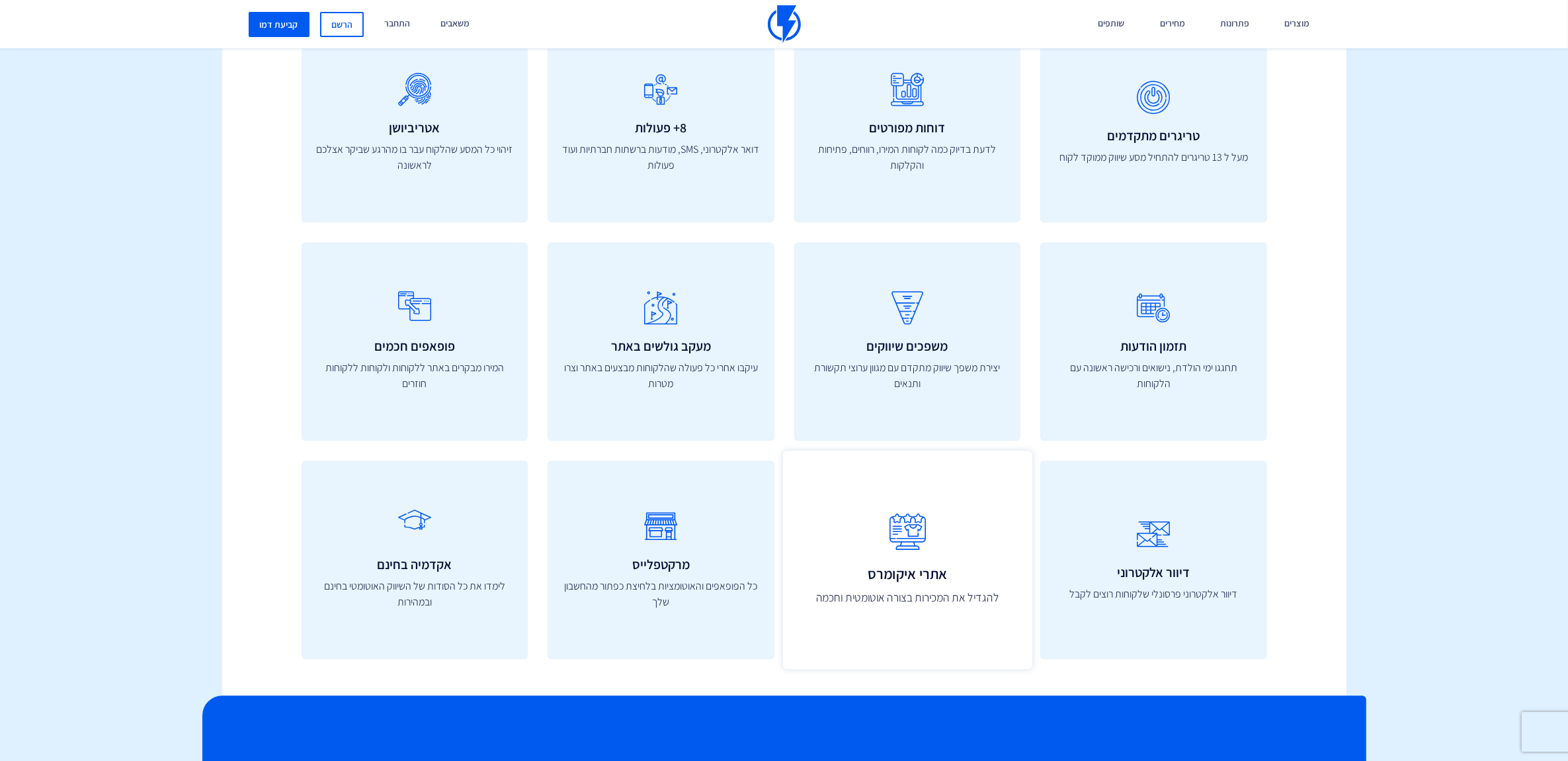
click at [895, 527] on icon at bounding box center [907, 532] width 220 height 52
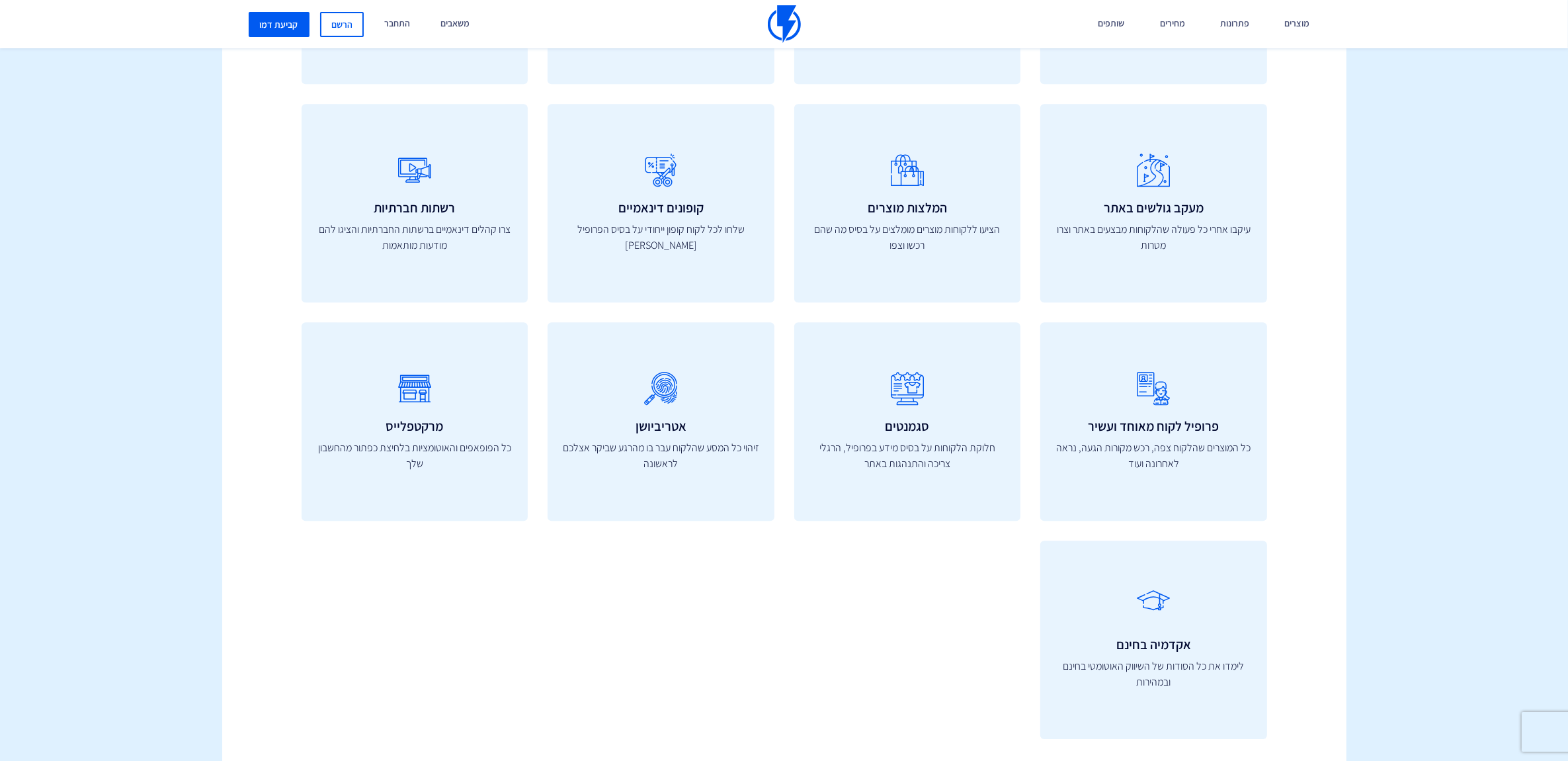
scroll to position [4798, 0]
